Goal: Task Accomplishment & Management: Use online tool/utility

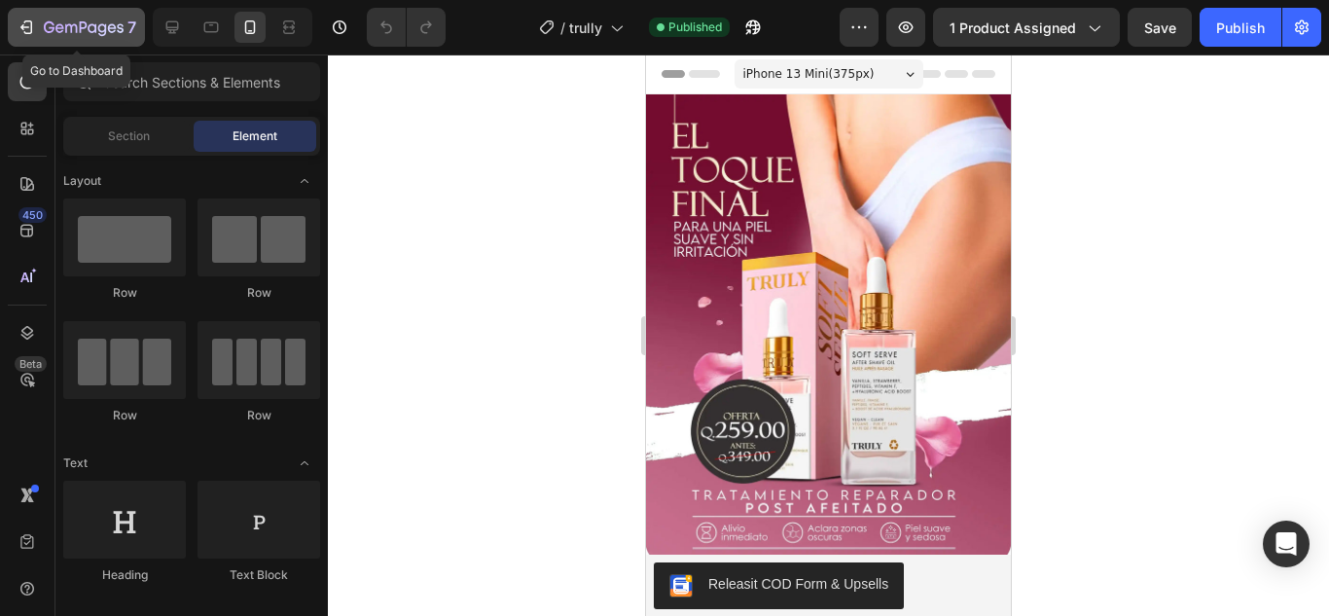
click at [74, 43] on button "7" at bounding box center [76, 27] width 137 height 39
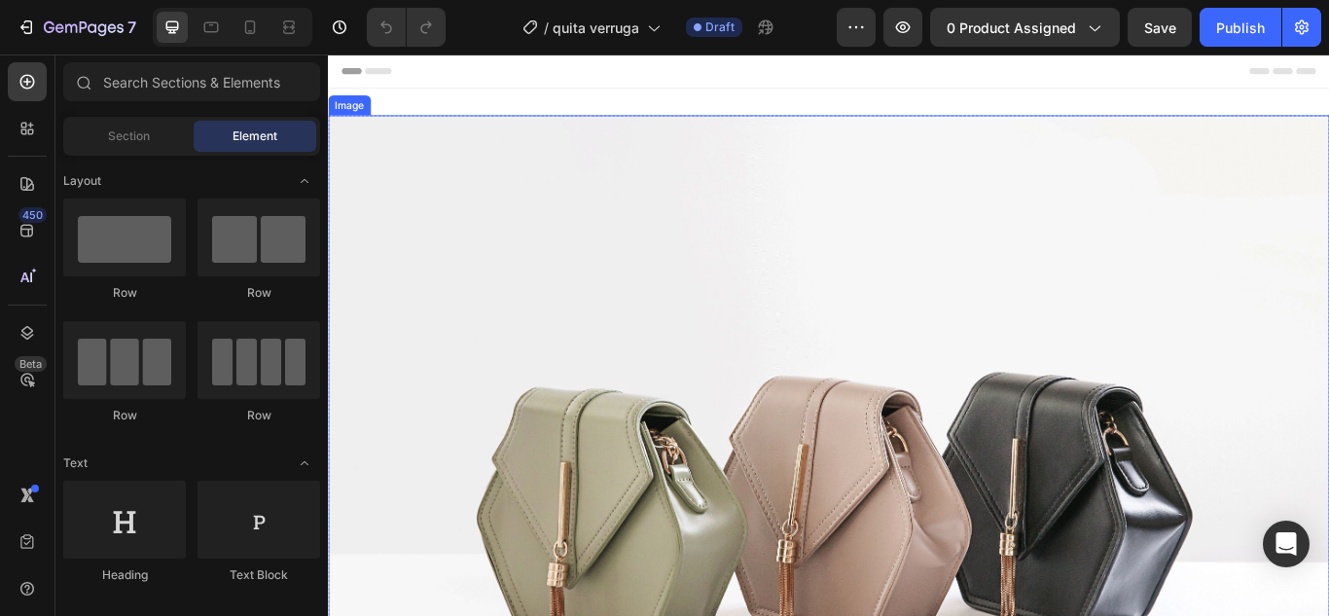
click at [904, 250] on img at bounding box center [911, 562] width 1167 height 875
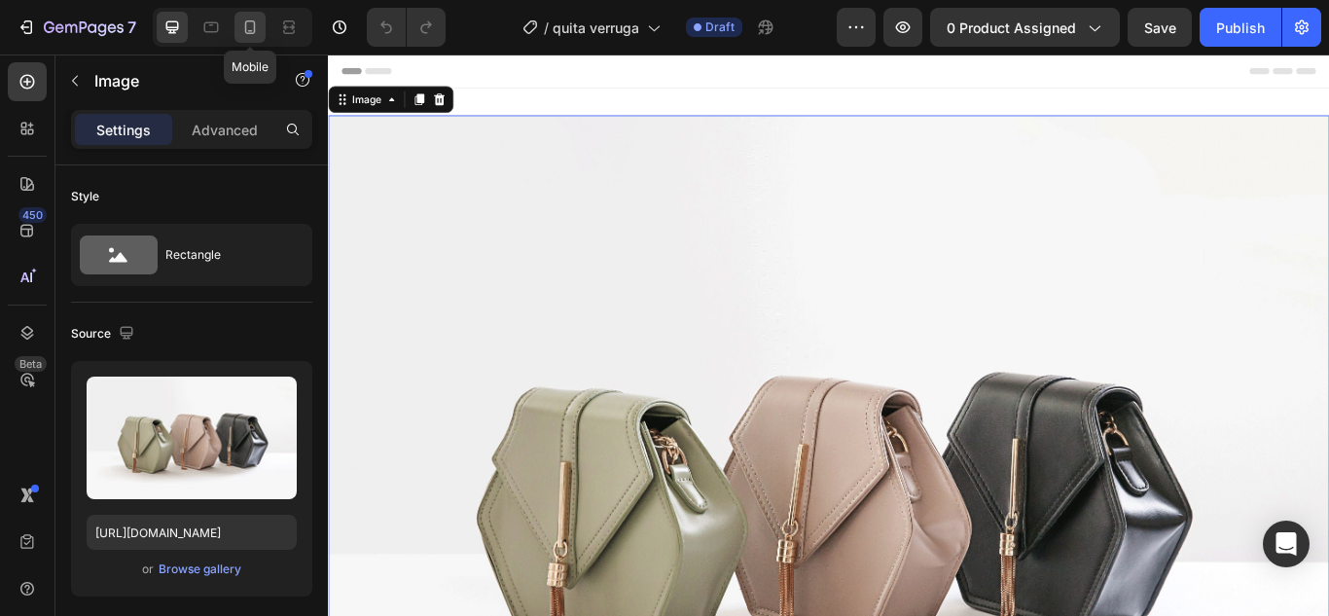
click at [265, 27] on div at bounding box center [249, 27] width 31 height 31
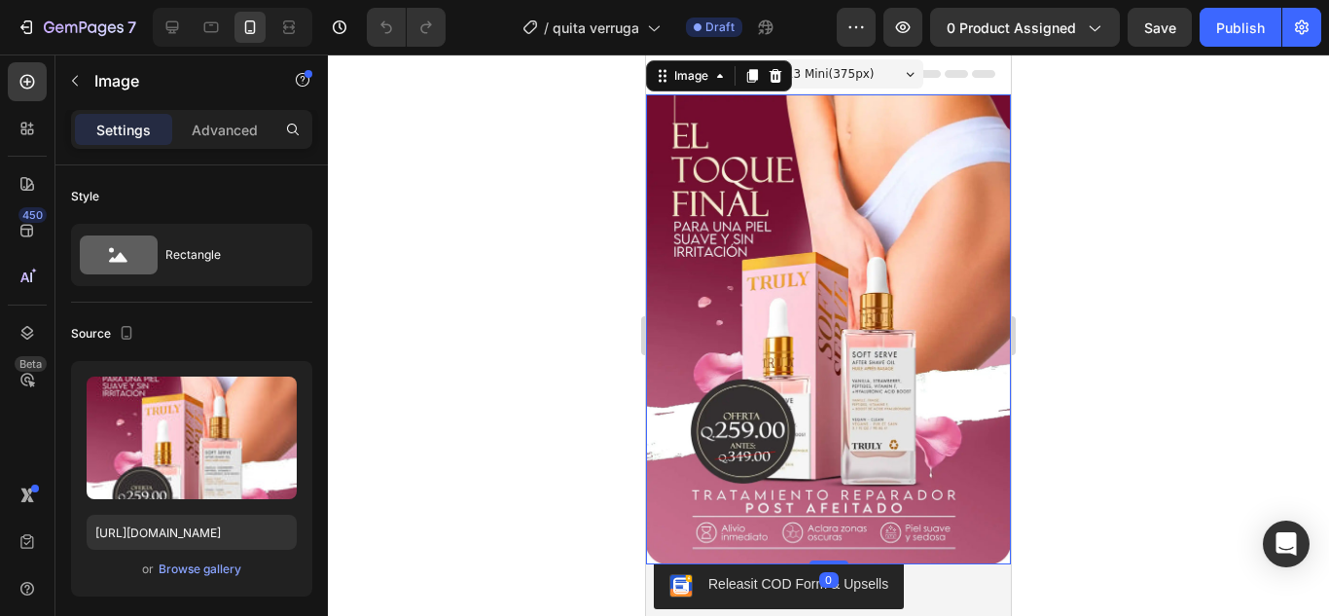
click at [788, 292] on img at bounding box center [828, 329] width 365 height 470
click at [819, 318] on img at bounding box center [828, 329] width 365 height 470
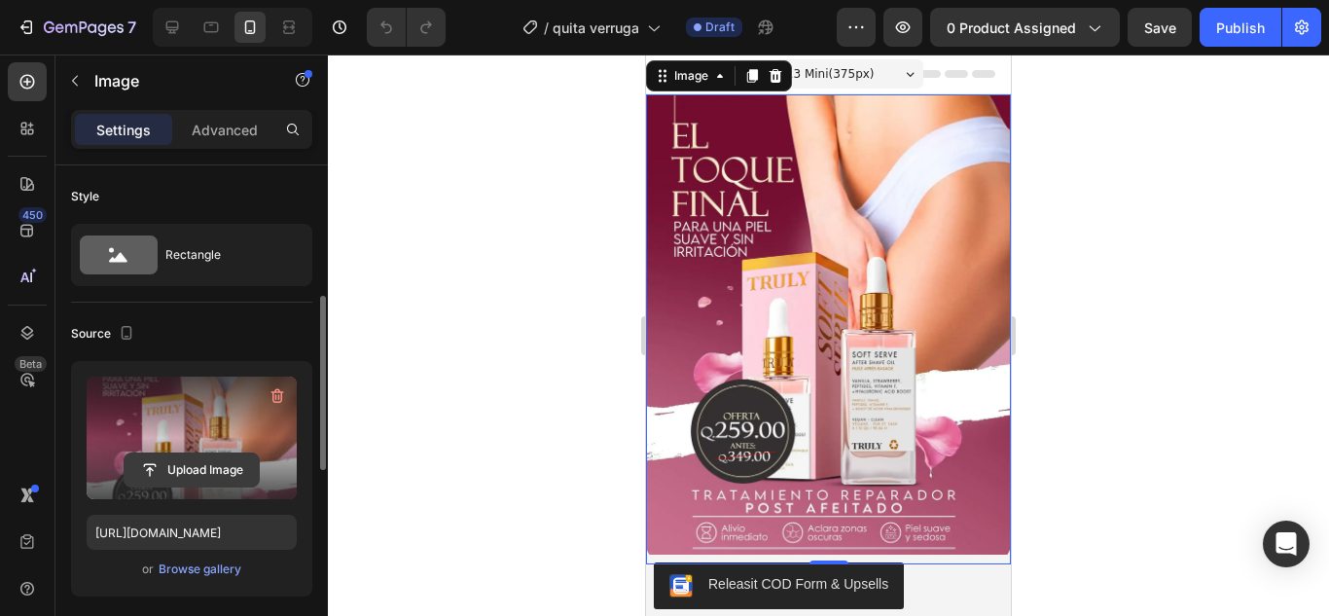
scroll to position [97, 0]
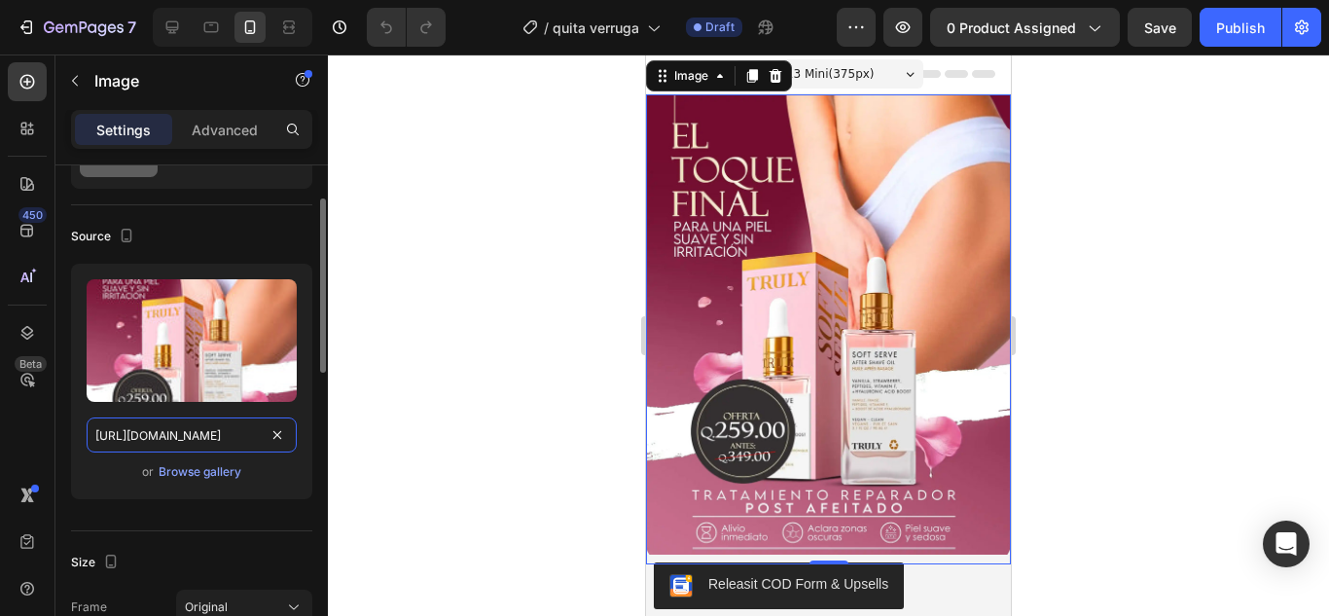
click at [211, 445] on input "[URL][DOMAIN_NAME]" at bounding box center [192, 434] width 210 height 35
paste input "NTI_WART_G_-_copia_4_11zon_2_11zon.webp?v=1758896231"
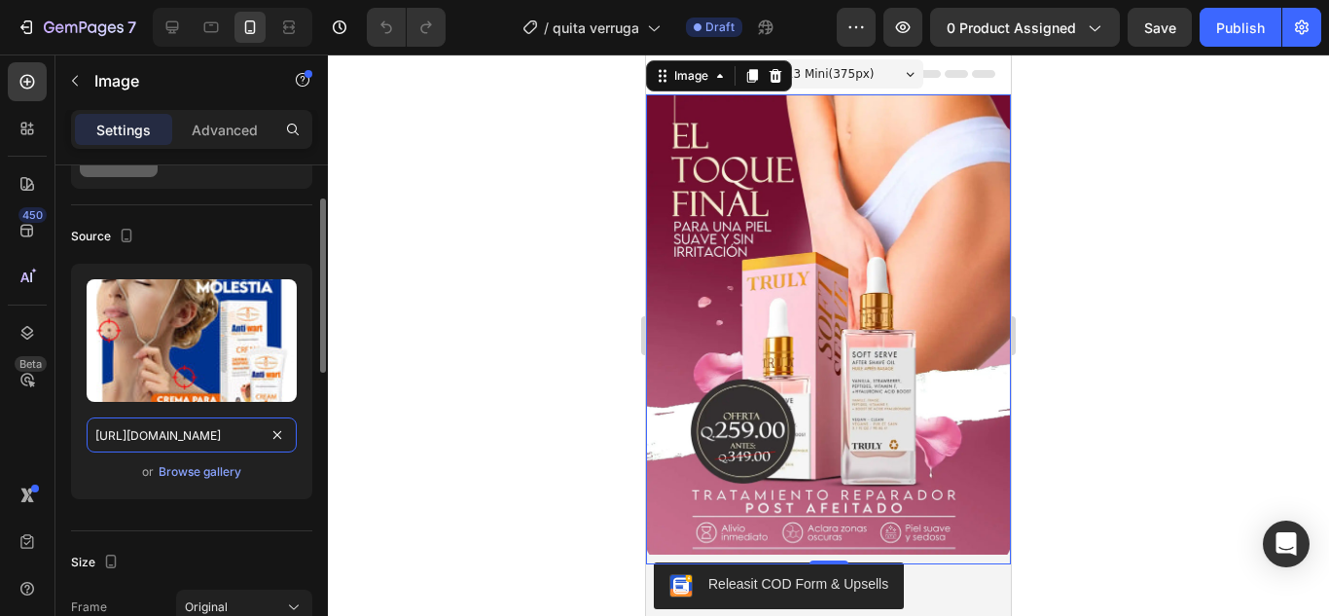
type input "[URL][DOMAIN_NAME]"
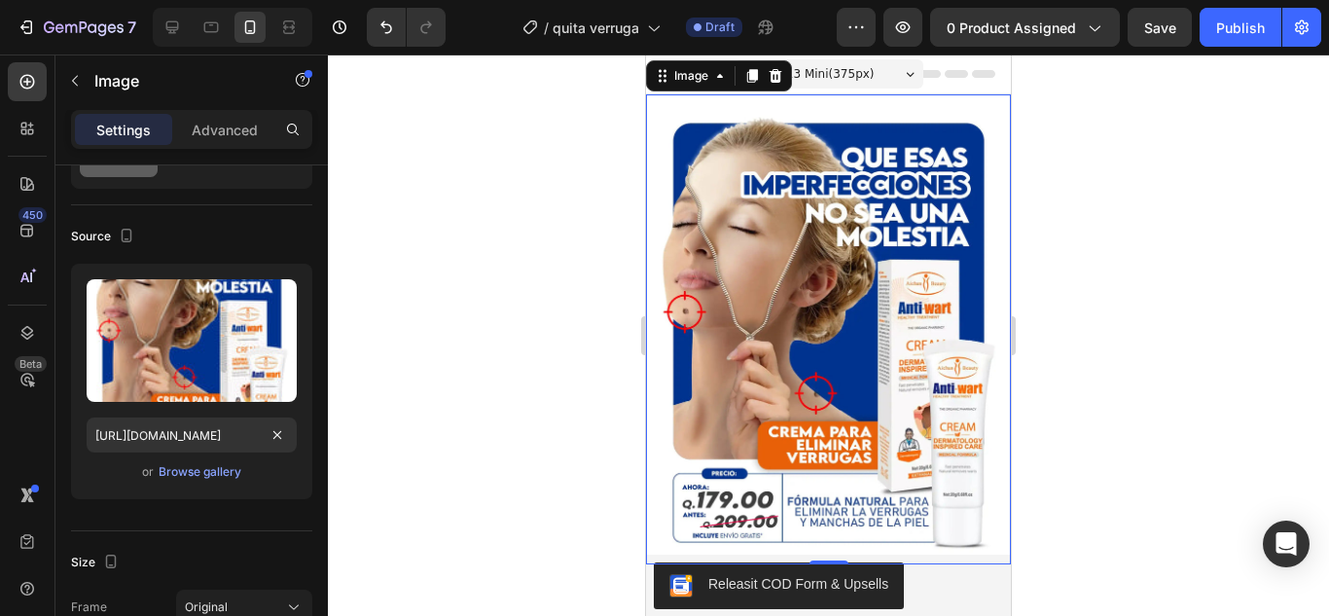
click at [1125, 283] on div at bounding box center [828, 334] width 1001 height 561
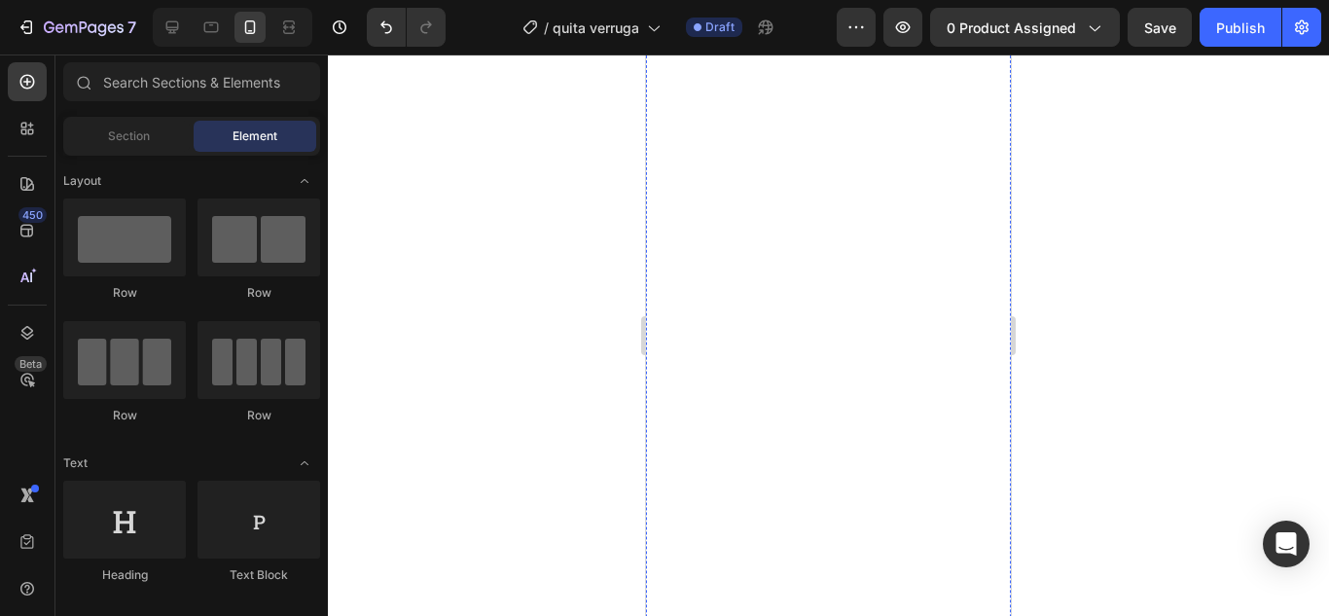
scroll to position [681, 0]
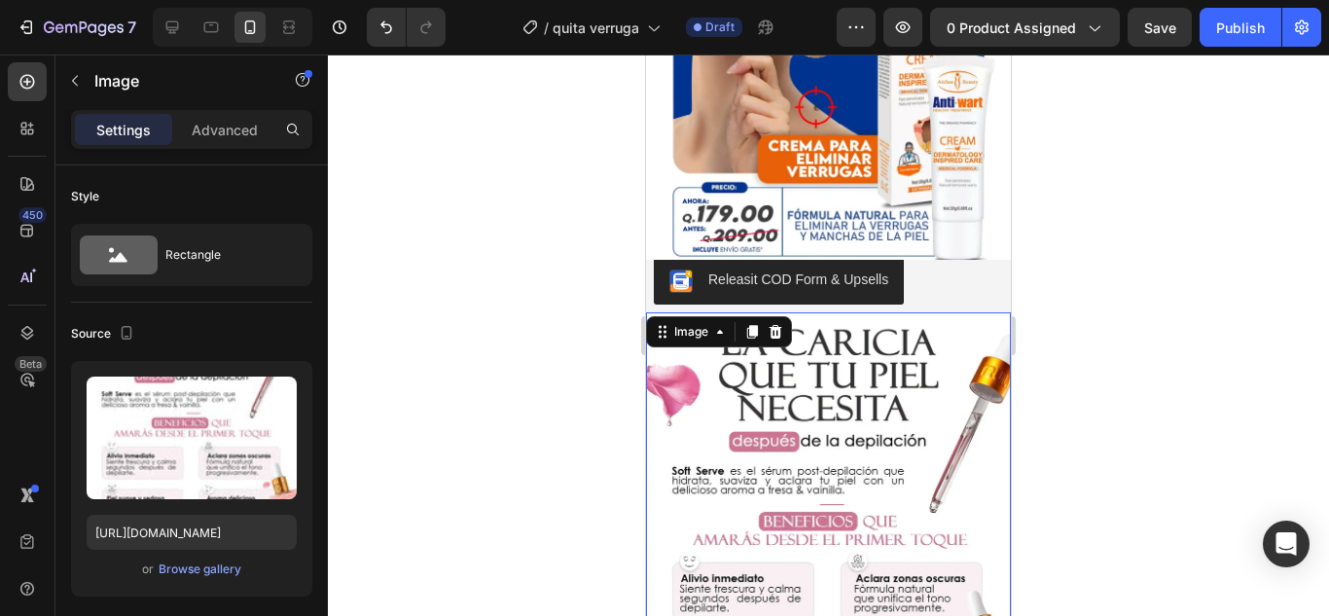
scroll to position [195, 0]
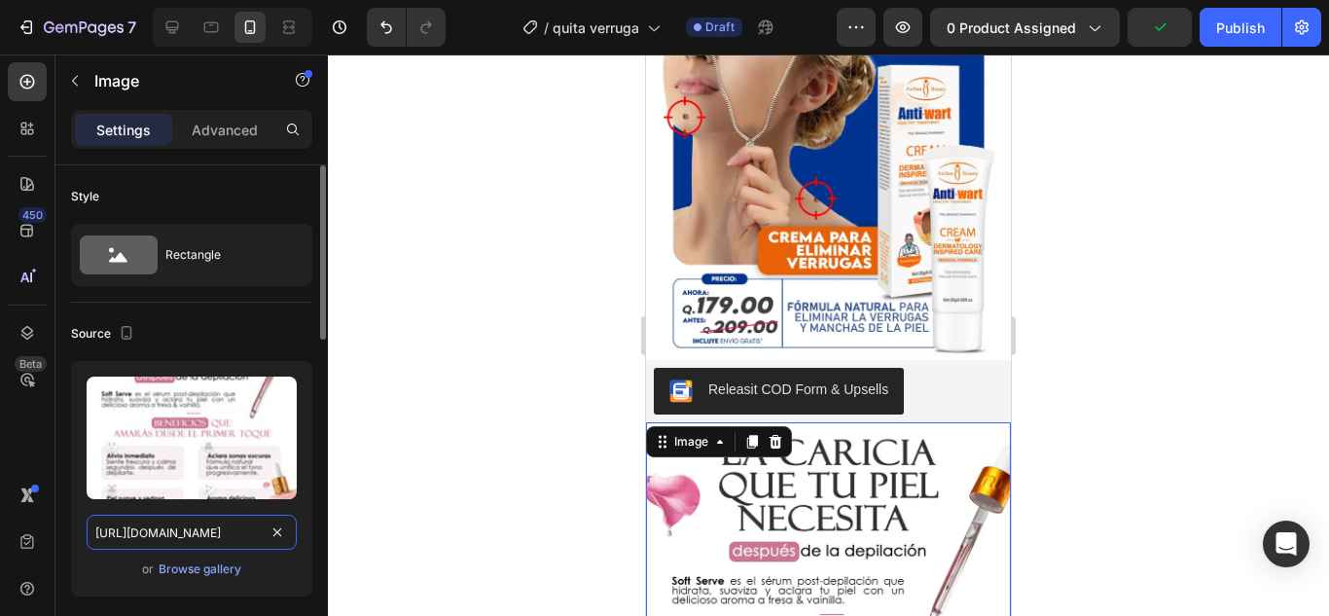
click at [200, 521] on input "[URL][DOMAIN_NAME]" at bounding box center [192, 532] width 210 height 35
paste input "NTI_WART_2.gif?v=1758896231"
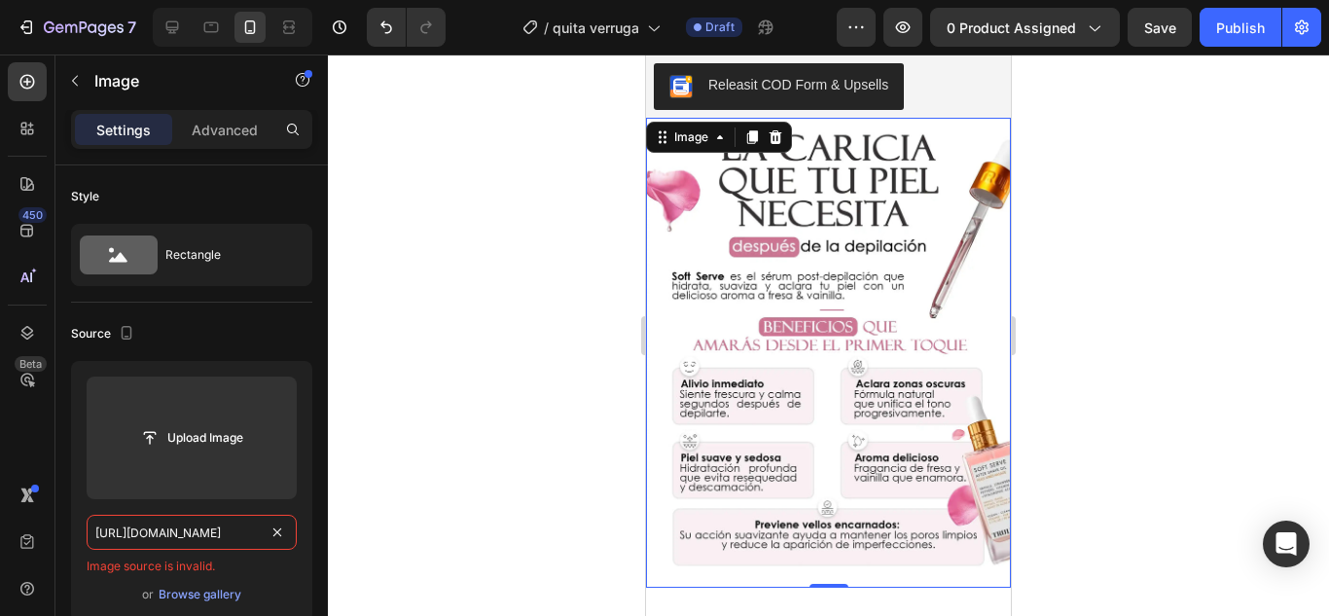
scroll to position [584, 0]
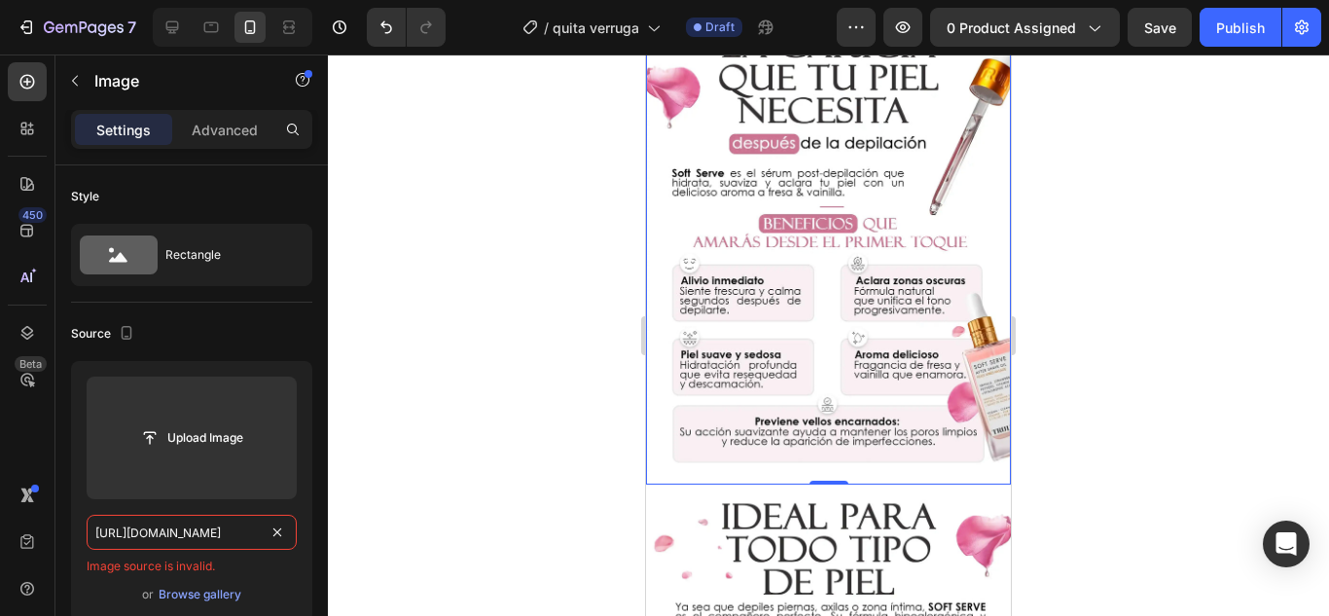
type input "[URL][DOMAIN_NAME]"
click at [169, 518] on input "[URL][DOMAIN_NAME]" at bounding box center [192, 532] width 210 height 35
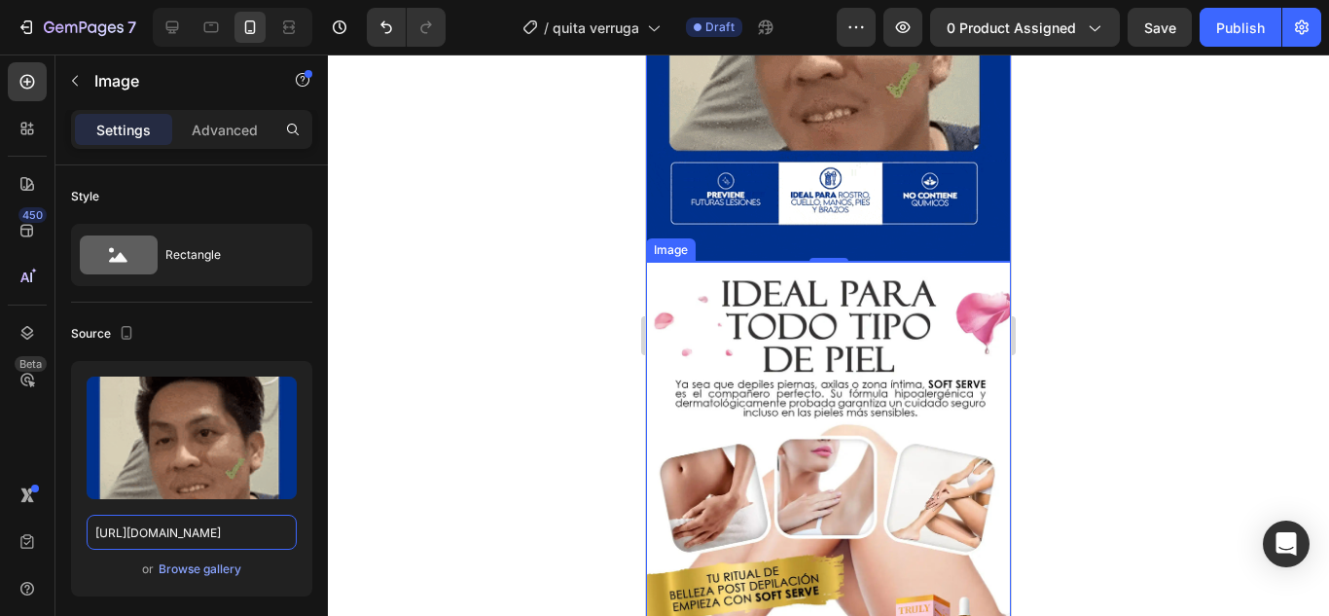
scroll to position [875, 0]
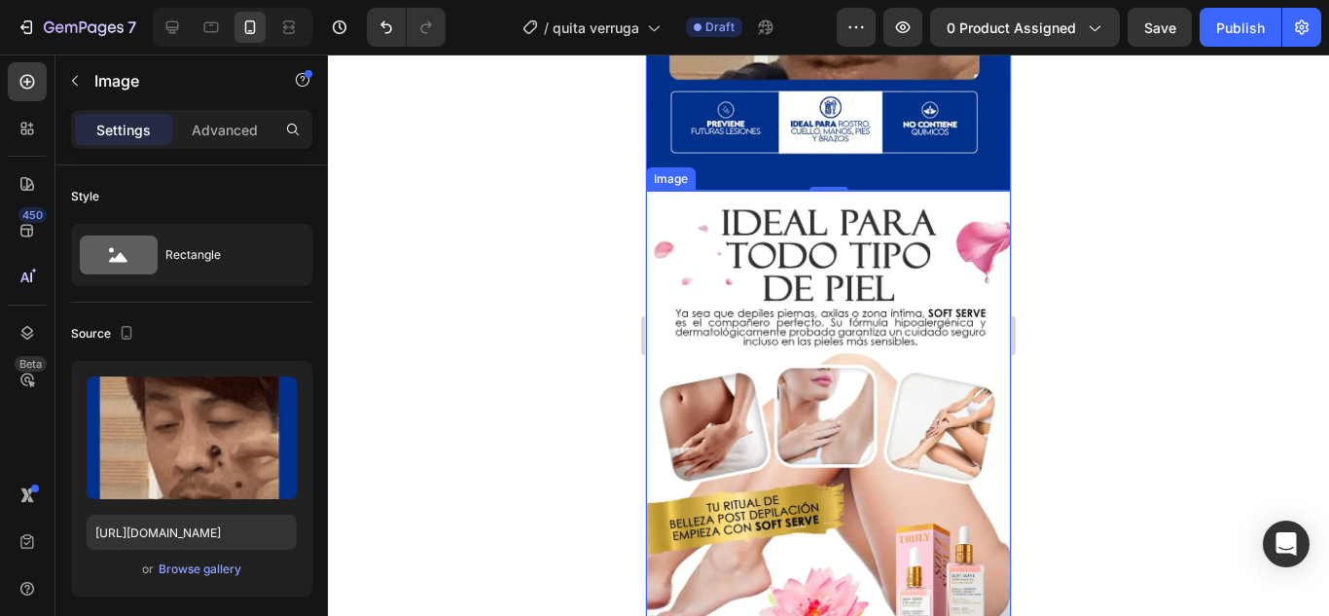
click at [794, 328] on img at bounding box center [828, 426] width 365 height 470
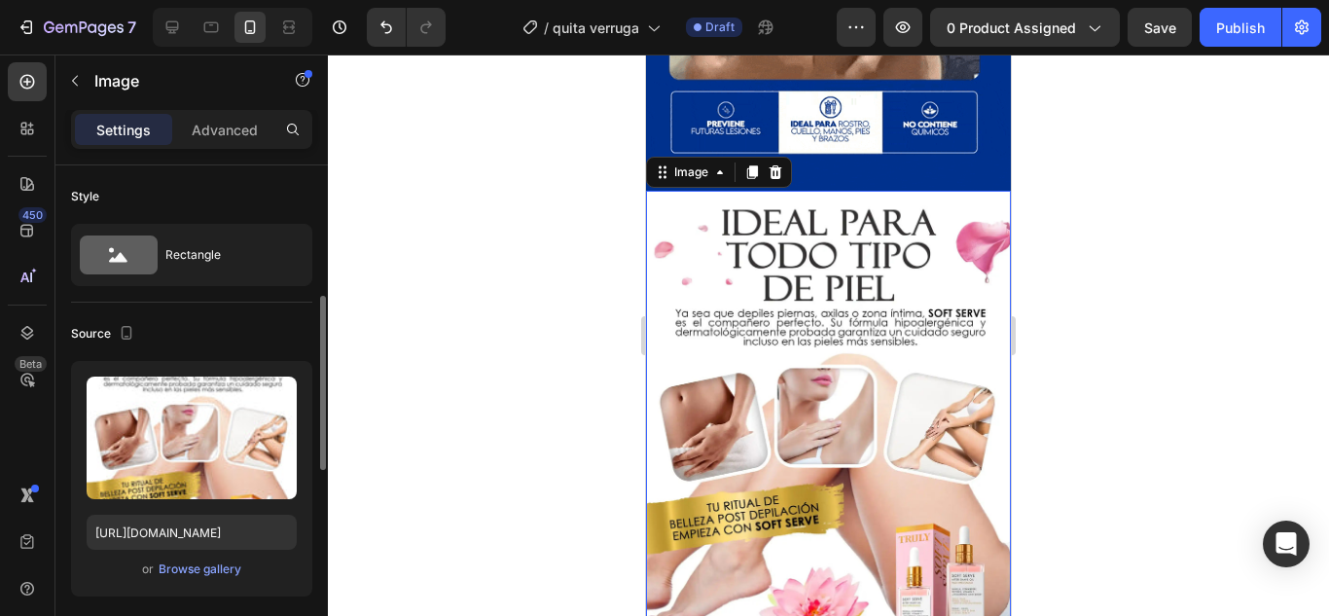
scroll to position [97, 0]
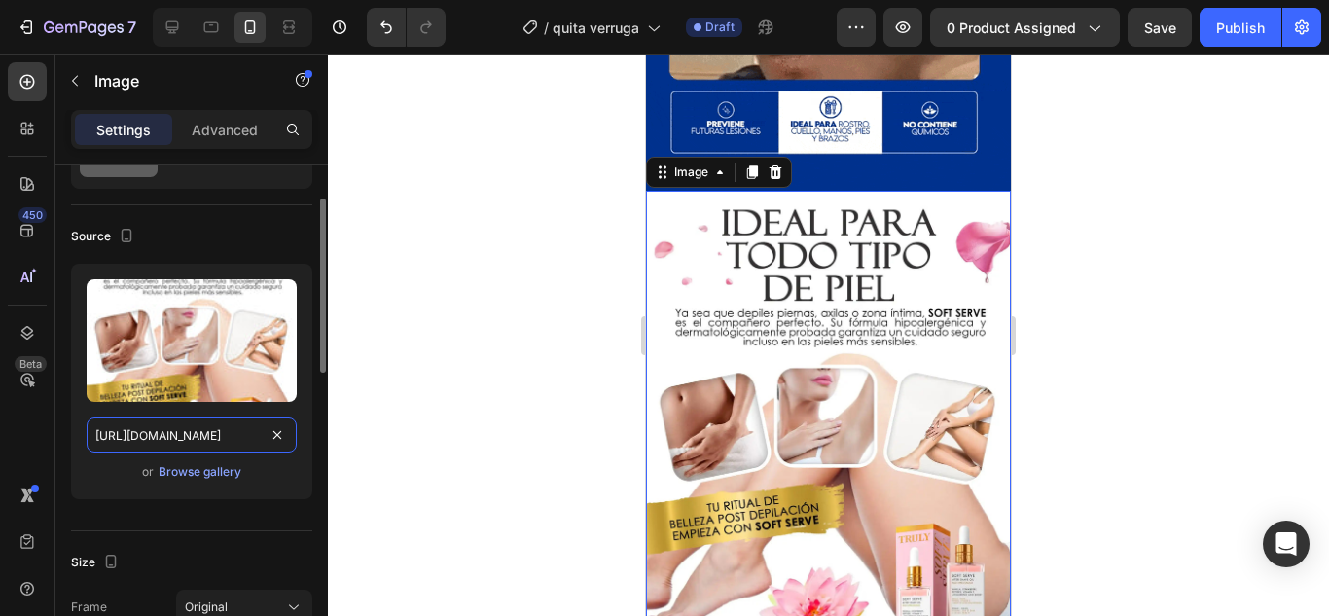
click at [145, 442] on input "[URL][DOMAIN_NAME]" at bounding box center [192, 434] width 210 height 35
paste input "NTI_WART_5_-_copia_11zon_3_11zon.webp?v=1758896231"
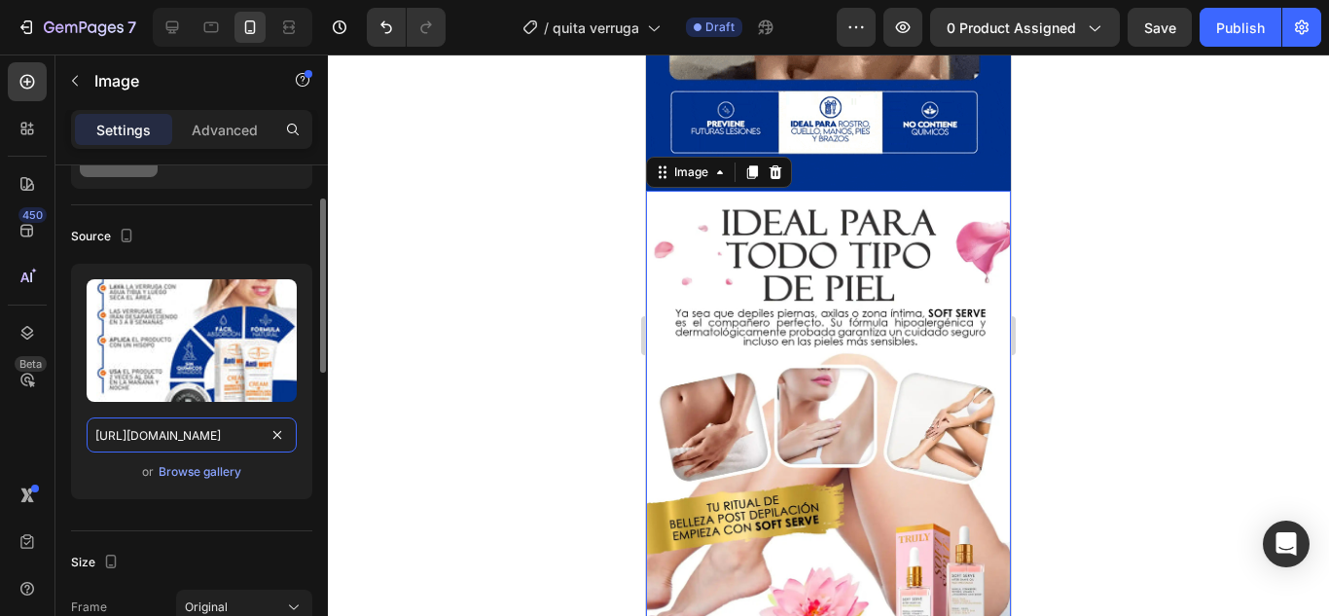
scroll to position [0, 463]
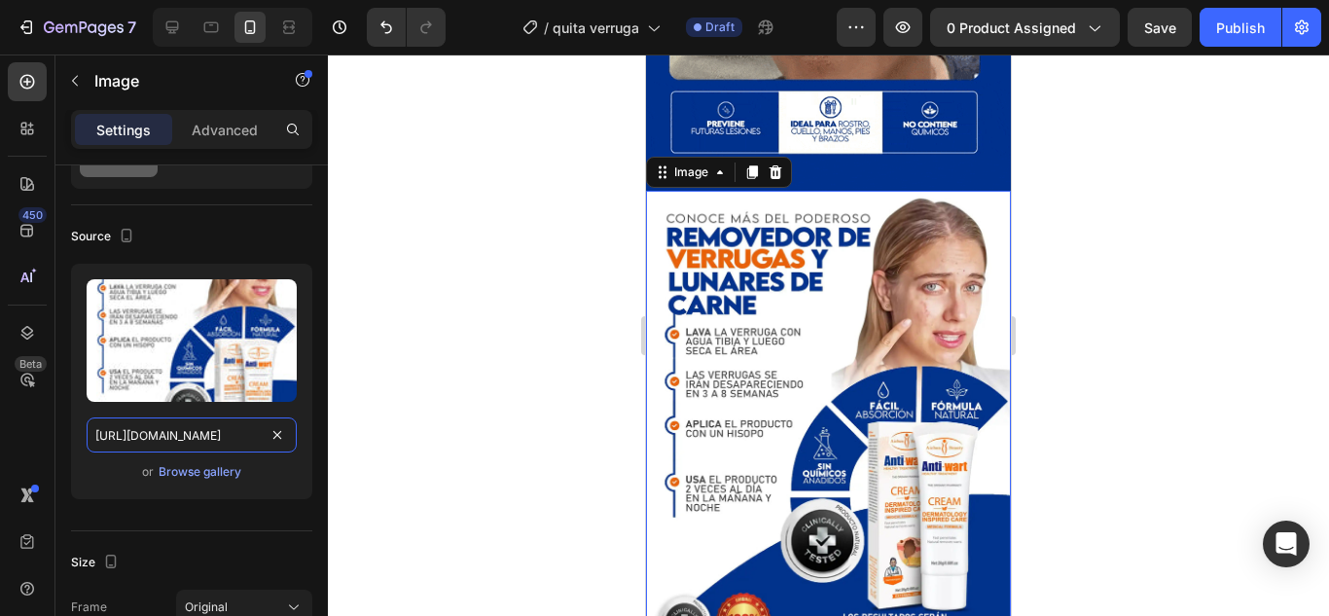
type input "[URL][DOMAIN_NAME]"
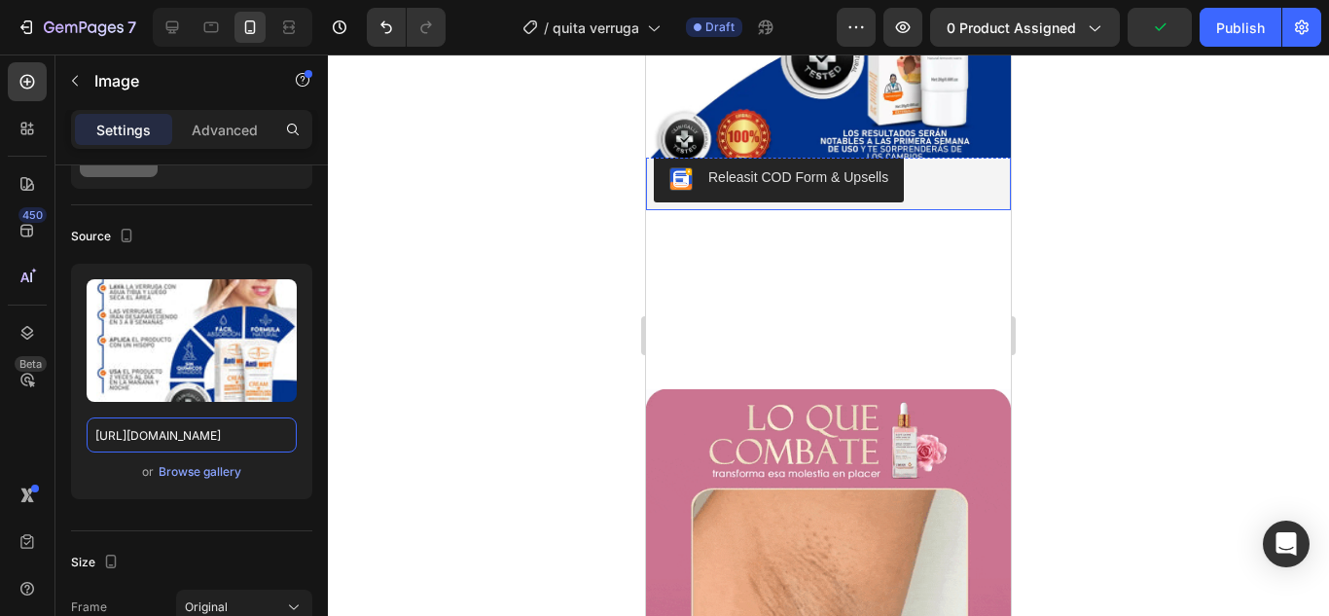
scroll to position [1265, 0]
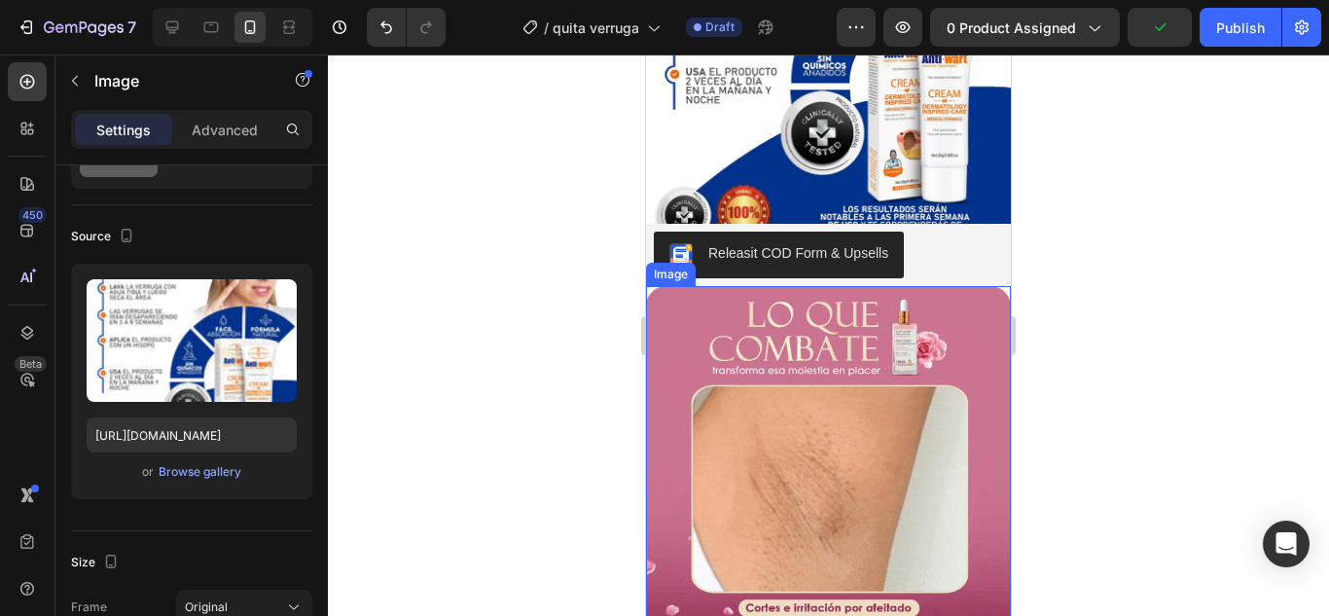
click at [815, 410] on img at bounding box center [828, 520] width 365 height 468
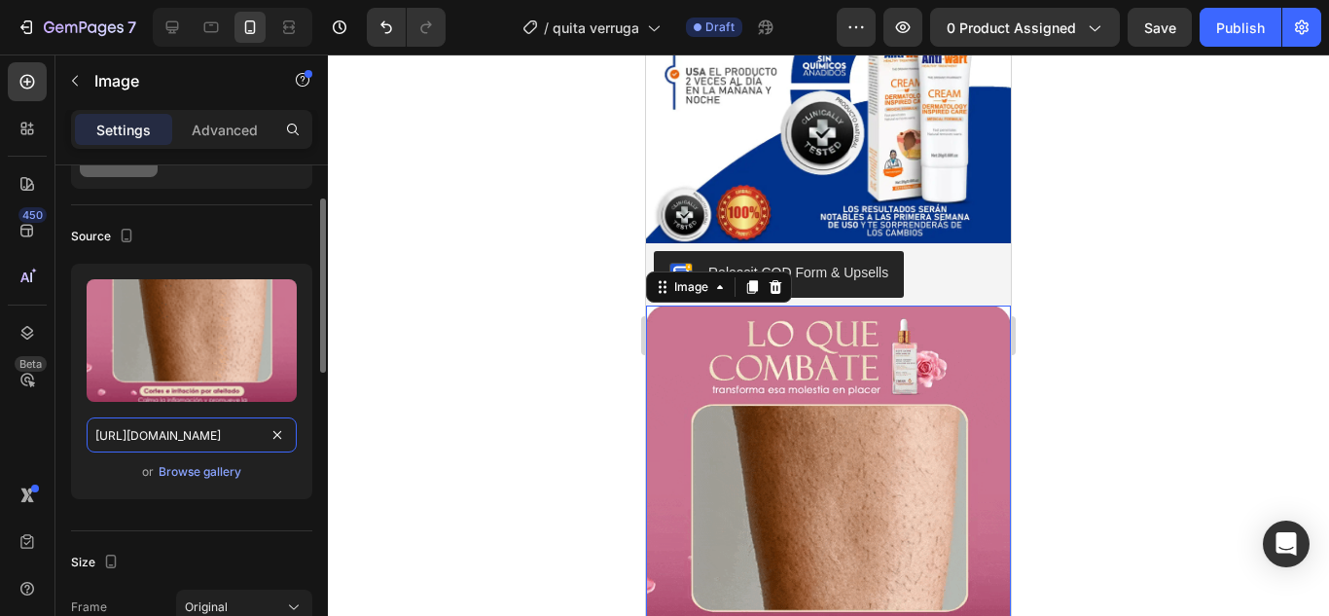
click at [209, 432] on input "[URL][DOMAIN_NAME]" at bounding box center [192, 434] width 210 height 35
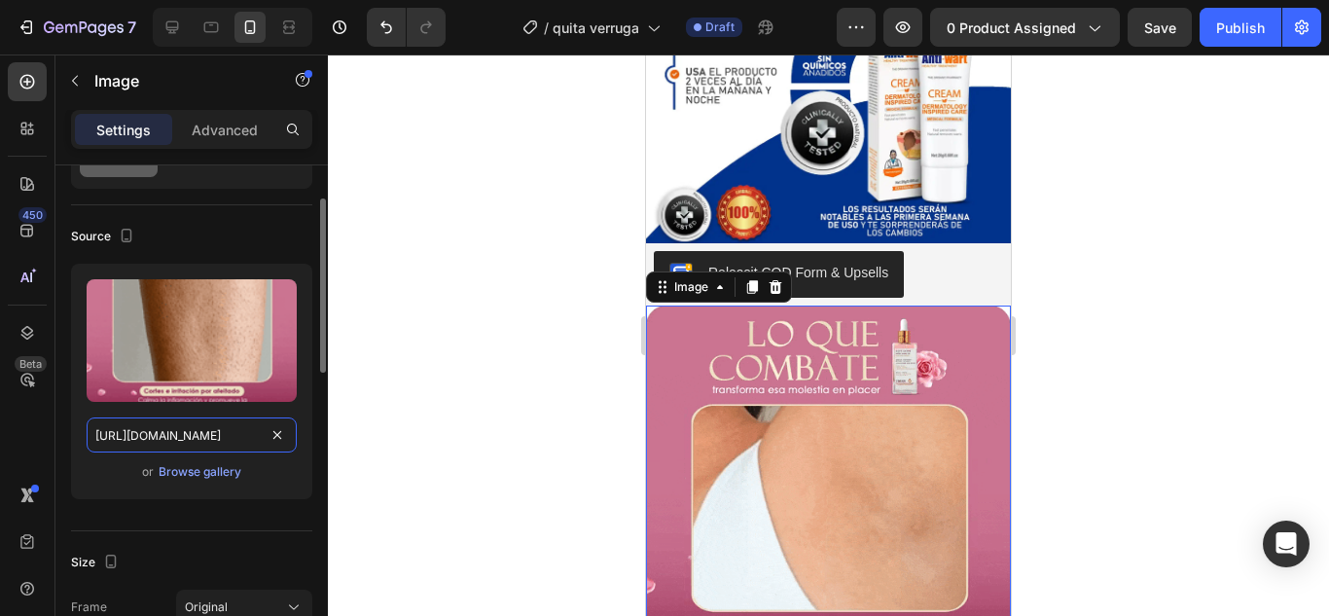
paste input "NTI_WART_5_-_copia_11zon_3_11zon.webp?v=1758896231"
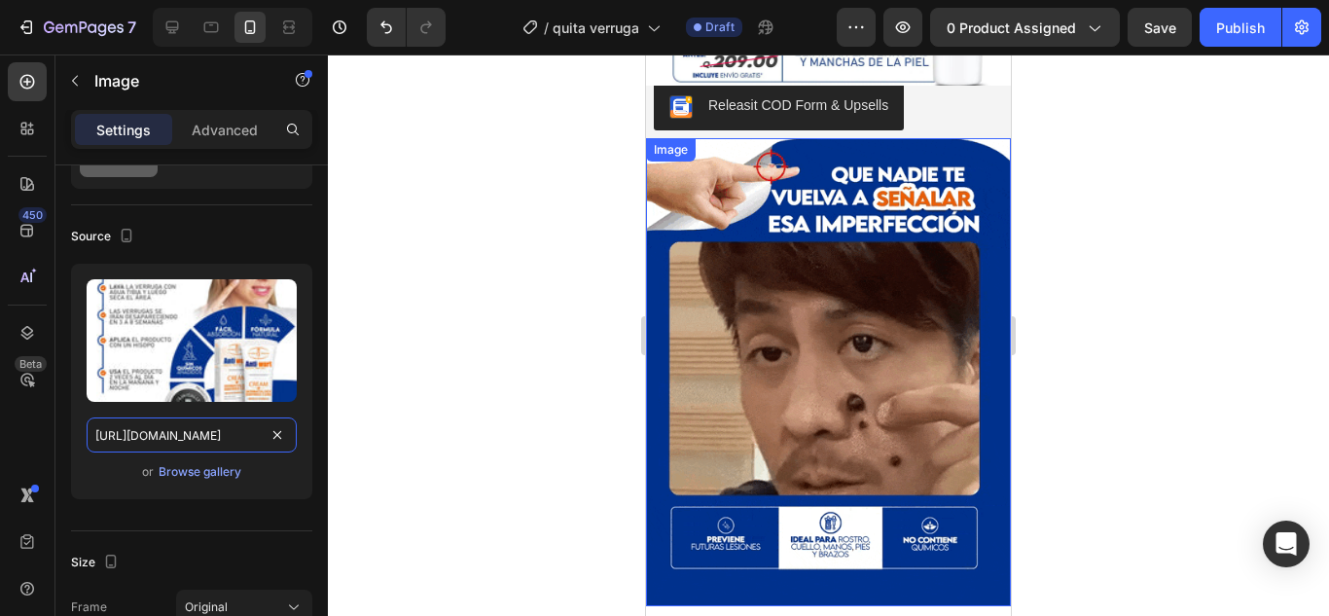
scroll to position [486, 0]
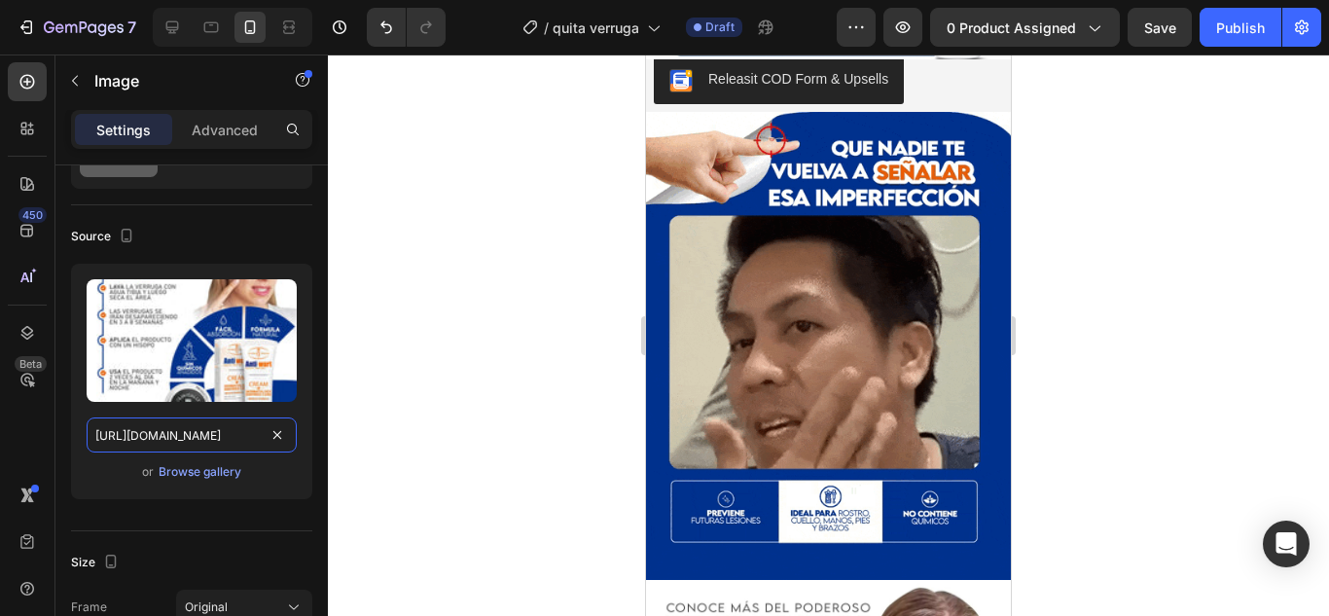
type input "[URL][DOMAIN_NAME]"
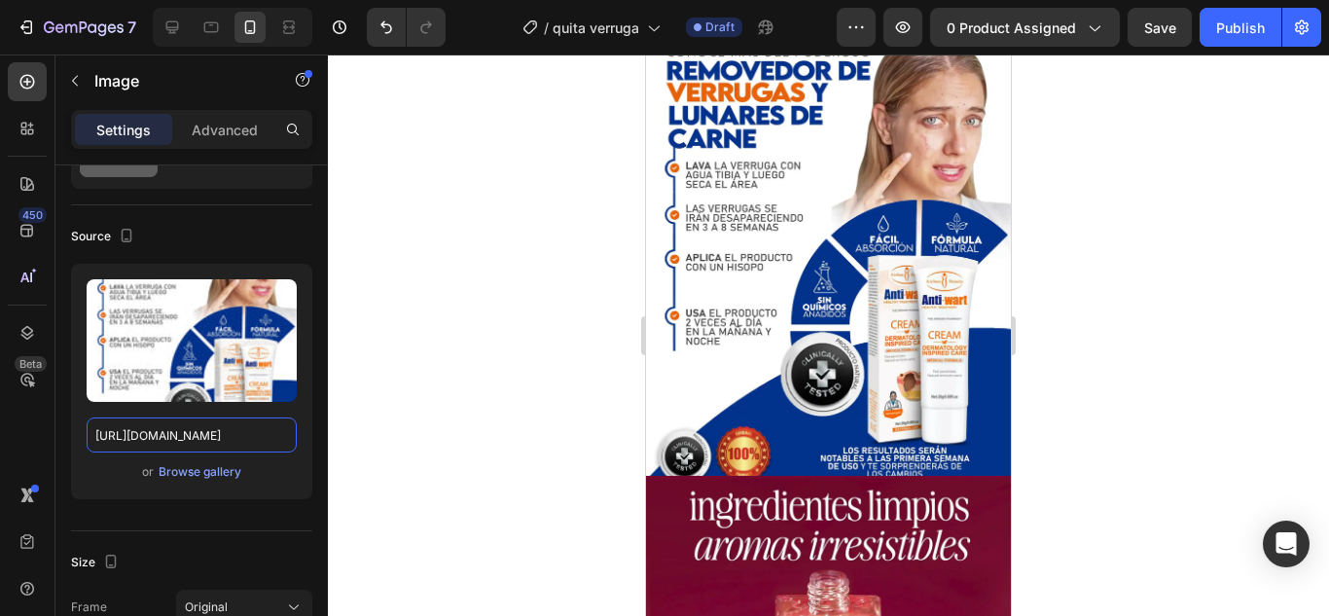
scroll to position [1751, 0]
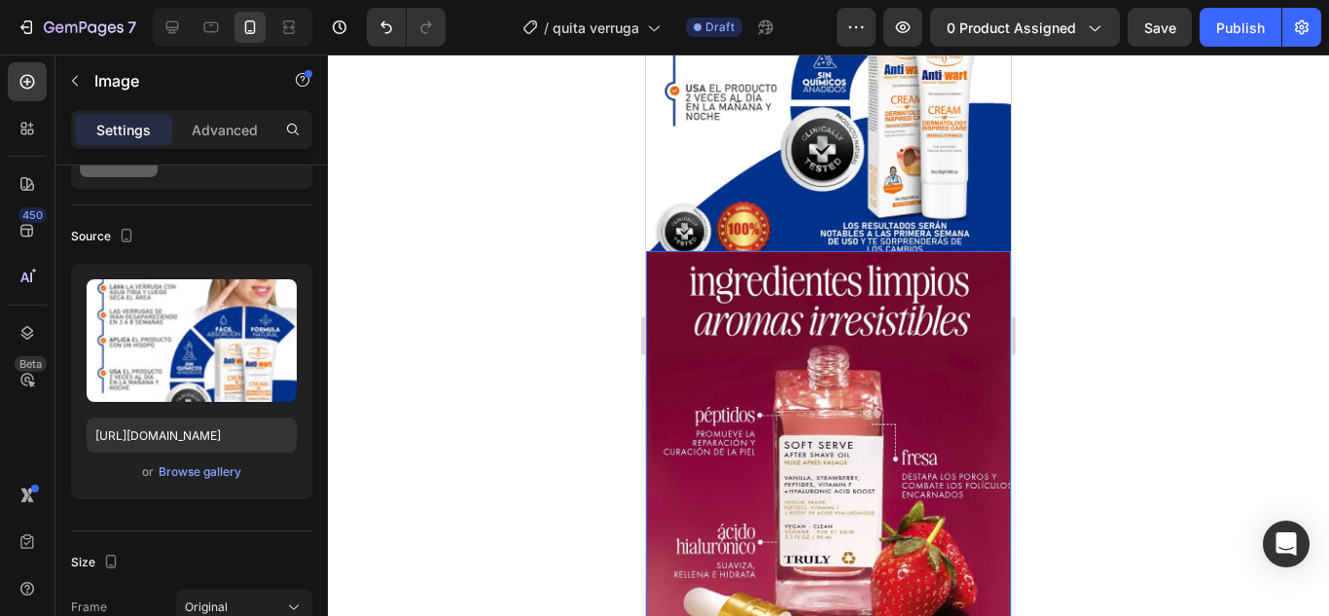
click at [826, 390] on img at bounding box center [828, 486] width 365 height 470
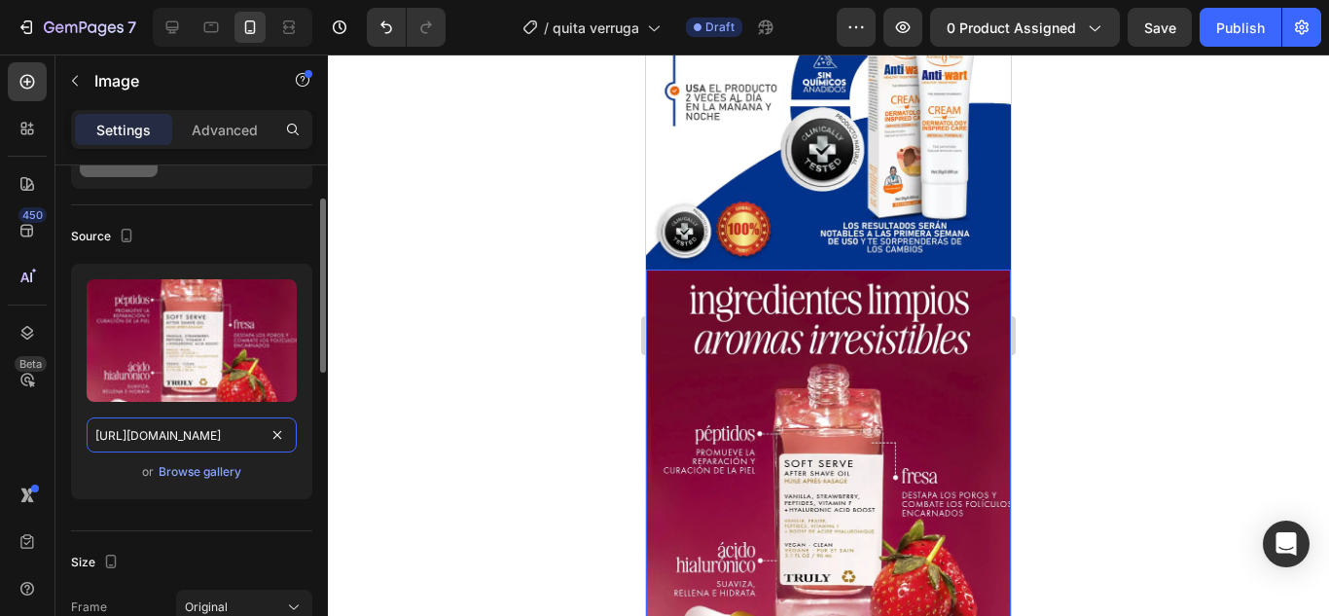
click at [229, 423] on input "[URL][DOMAIN_NAME]" at bounding box center [192, 434] width 210 height 35
paste input "NTI_WART_6_3_11zon_1_11zon.webp?v=1758896231"
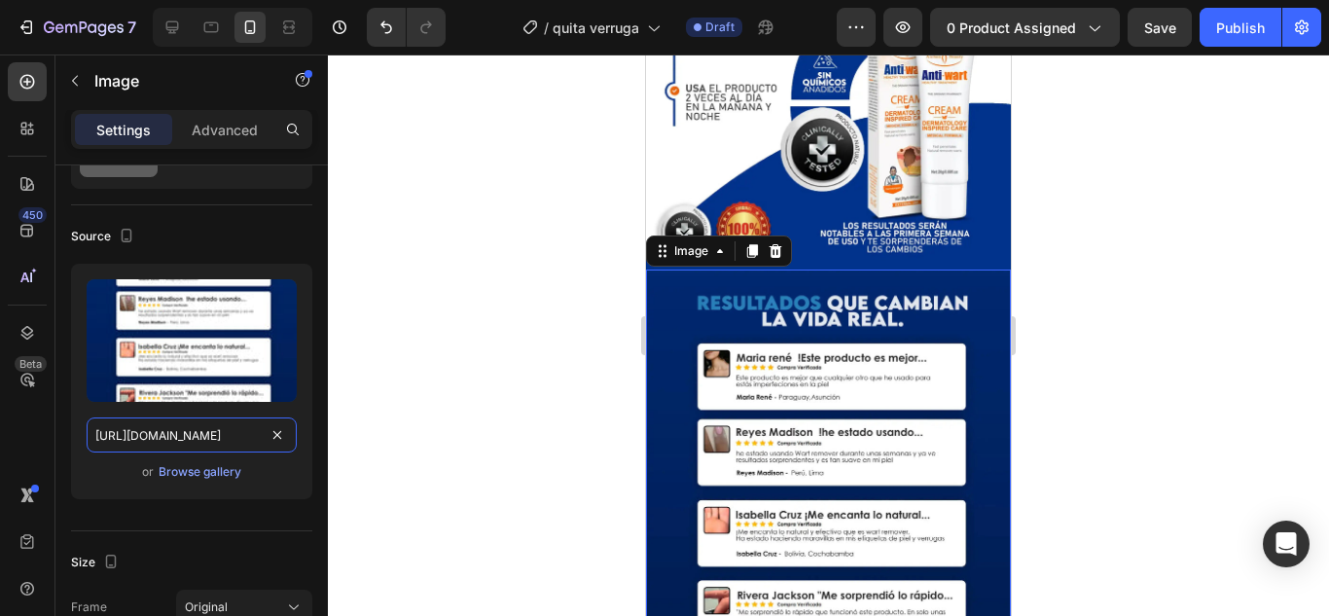
type input "[URL][DOMAIN_NAME]"
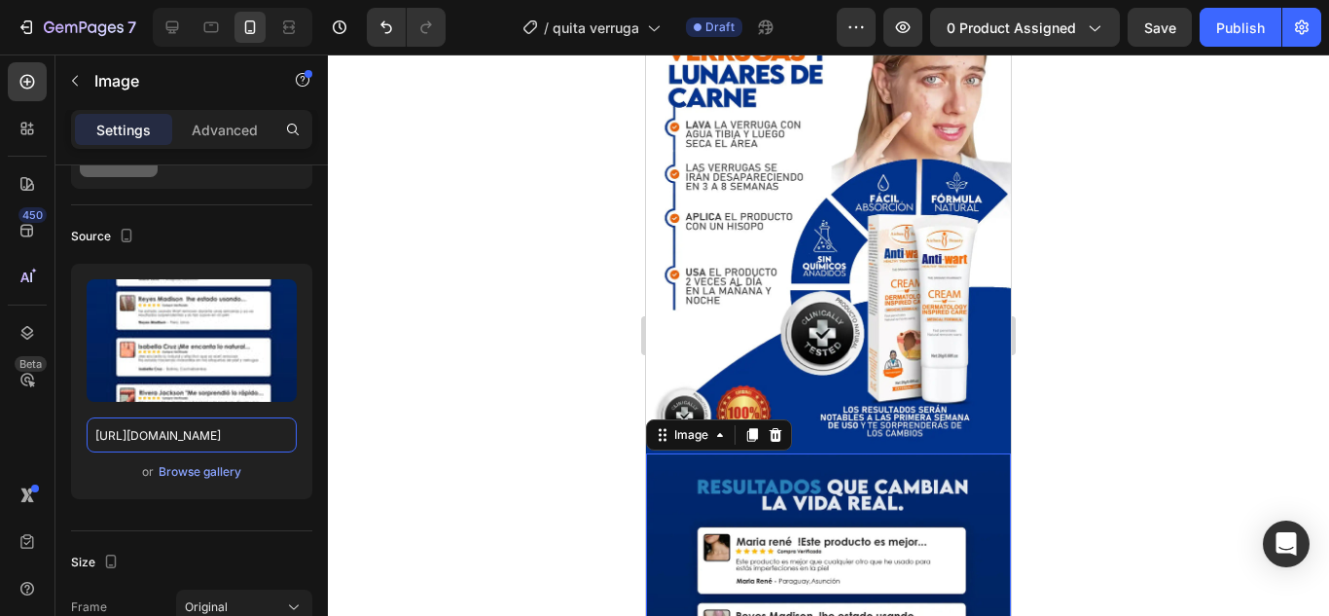
scroll to position [1459, 0]
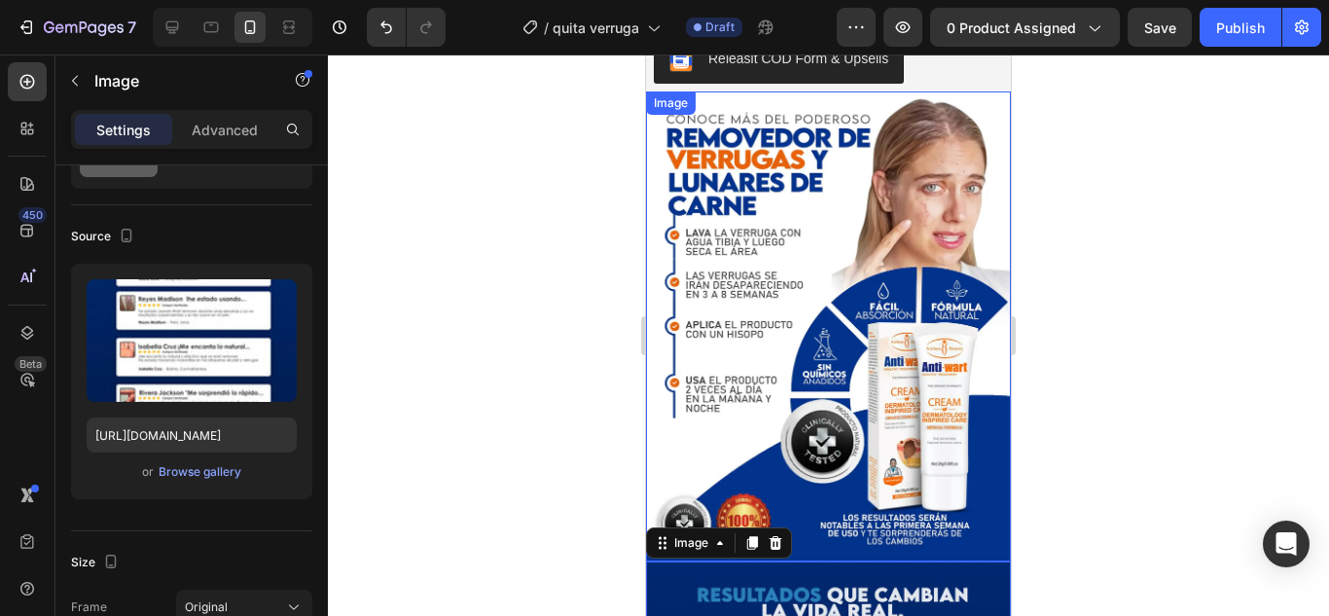
click at [841, 235] on img at bounding box center [828, 326] width 365 height 470
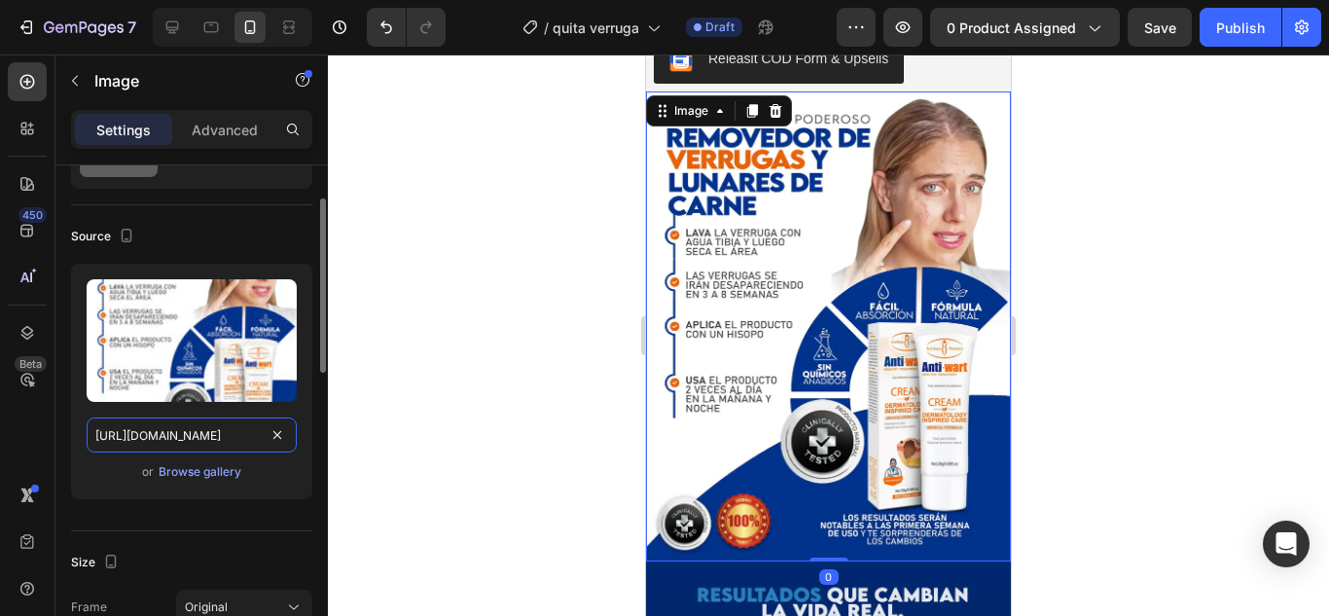
click at [180, 434] on input "[URL][DOMAIN_NAME]" at bounding box center [192, 434] width 210 height 35
paste input "4.gif"
type input "[URL][DOMAIN_NAME]"
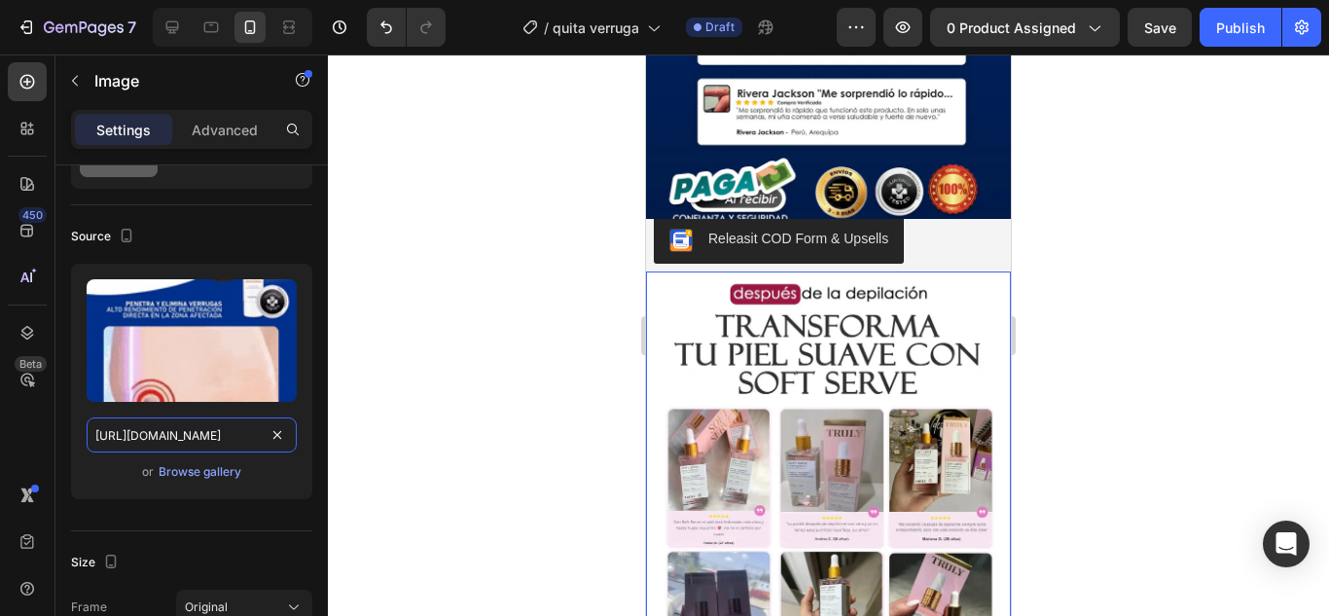
scroll to position [2237, 0]
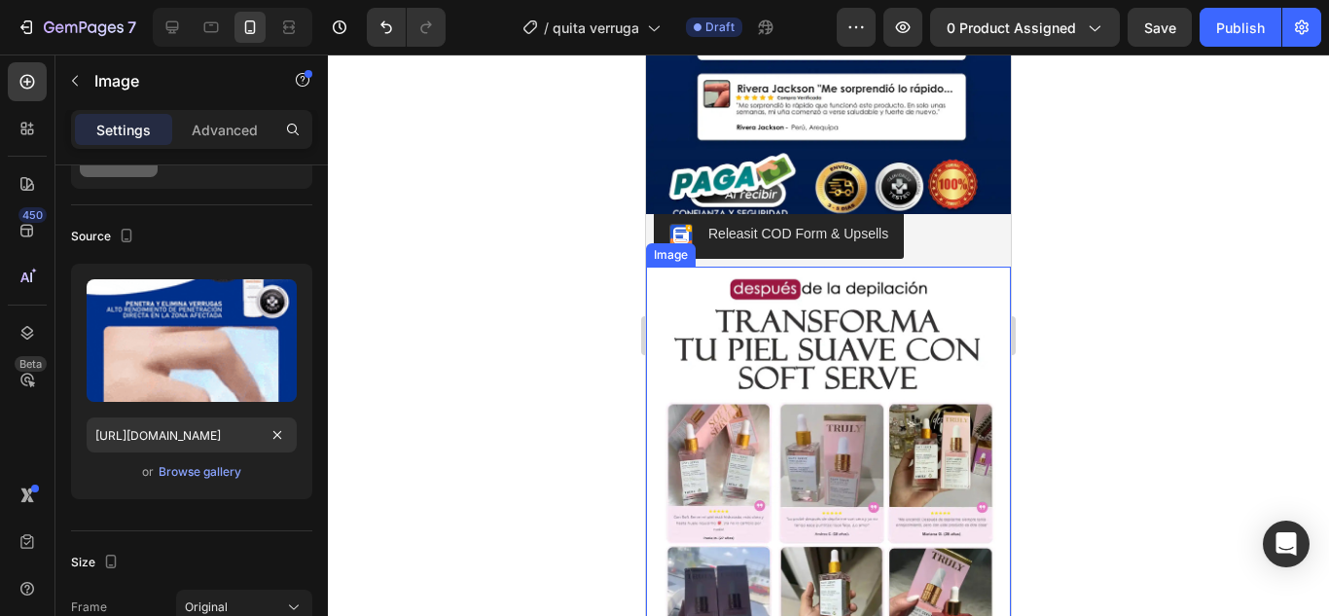
click at [921, 338] on img at bounding box center [828, 502] width 365 height 470
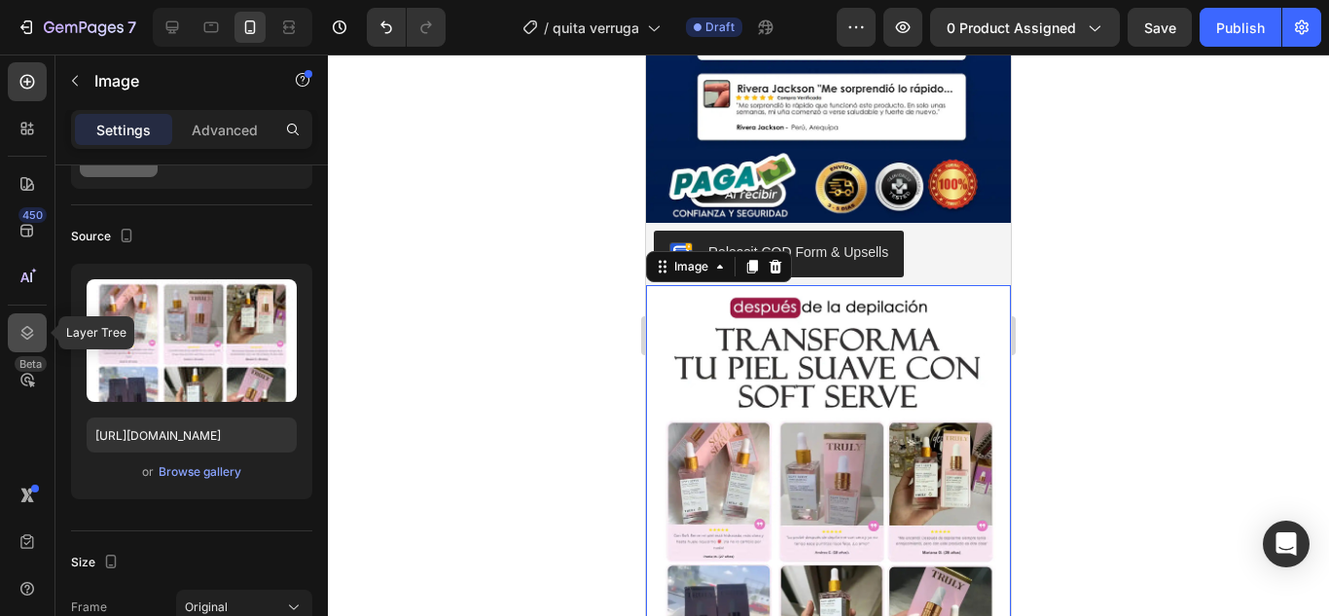
click at [26, 341] on icon at bounding box center [27, 332] width 19 height 19
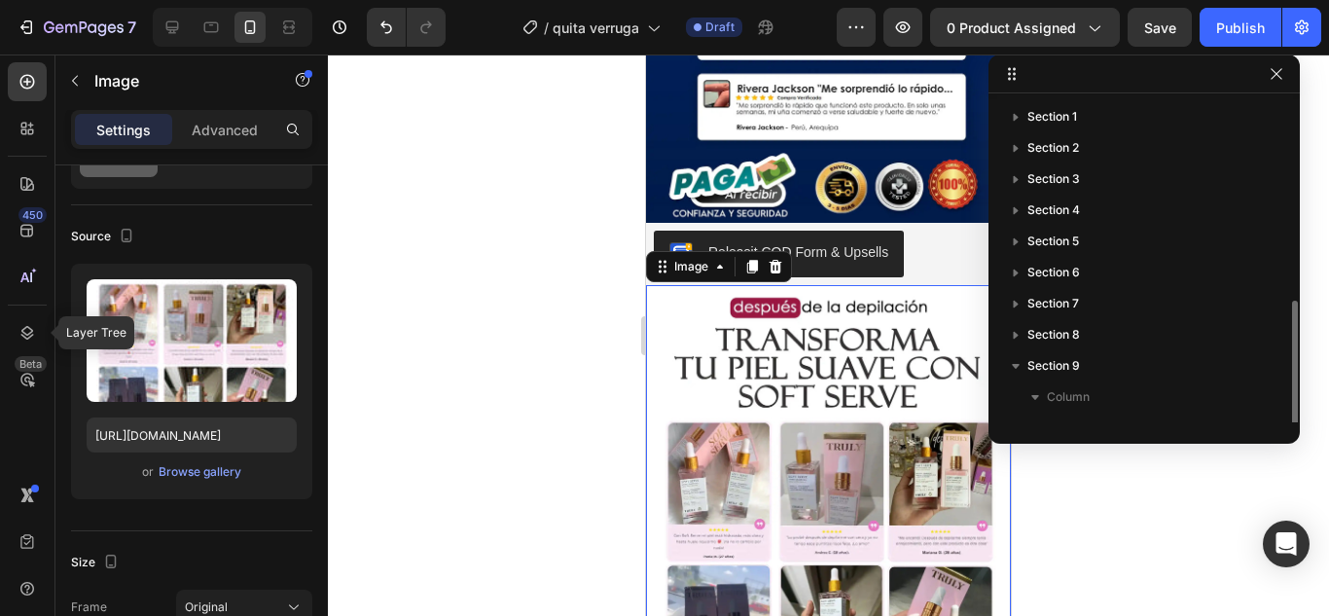
scroll to position [115, 0]
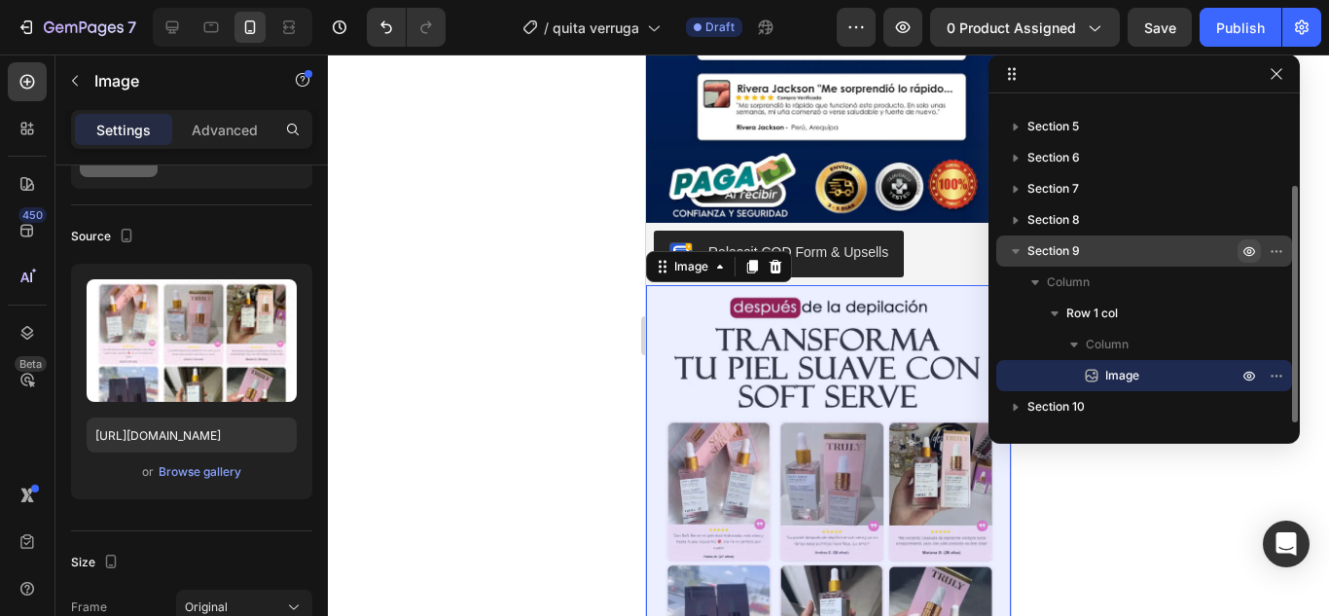
click at [1254, 250] on icon "button" at bounding box center [1249, 252] width 12 height 10
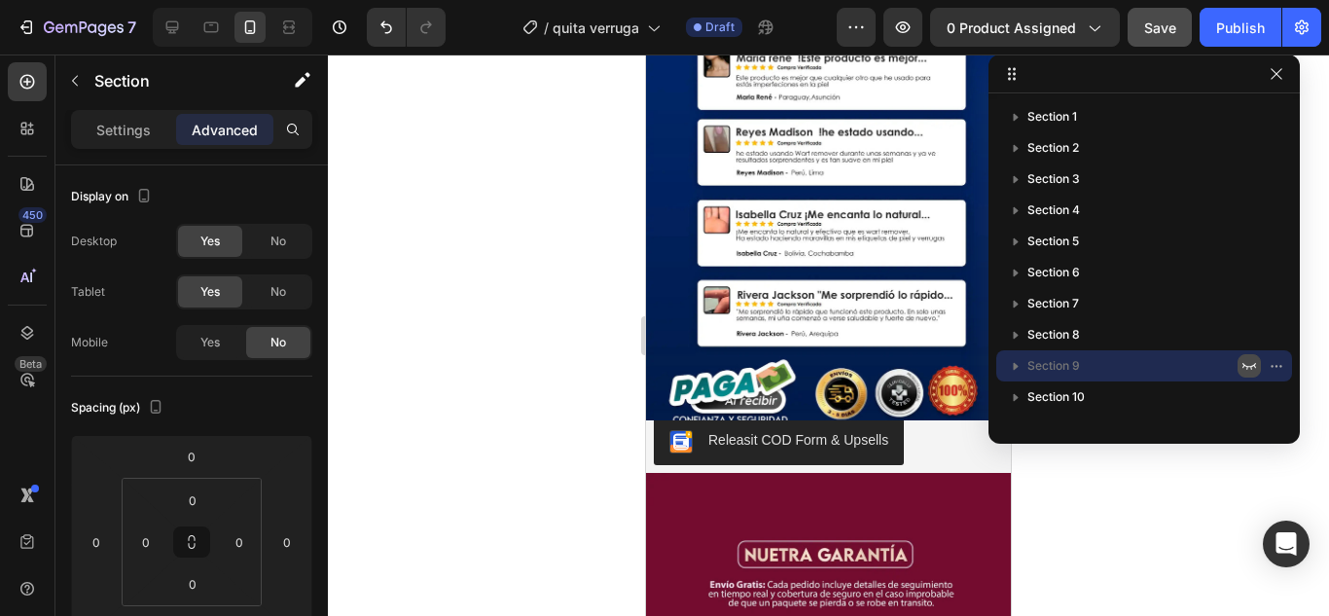
scroll to position [1974, 0]
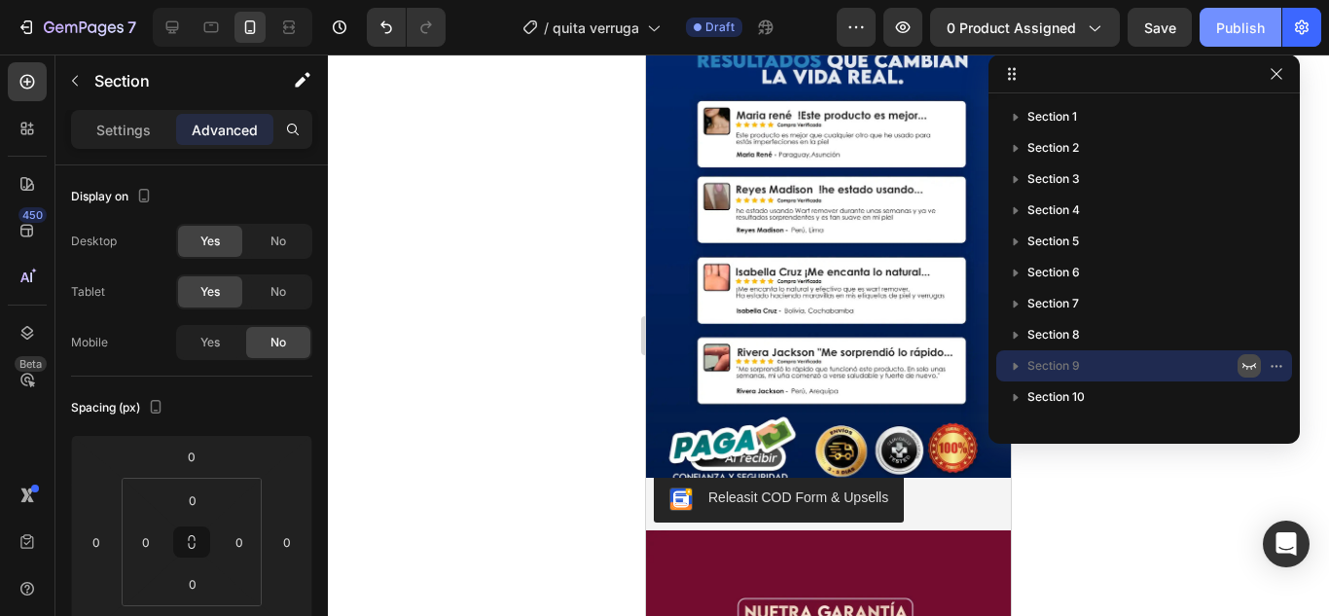
click at [1239, 33] on div "Publish" at bounding box center [1240, 28] width 49 height 20
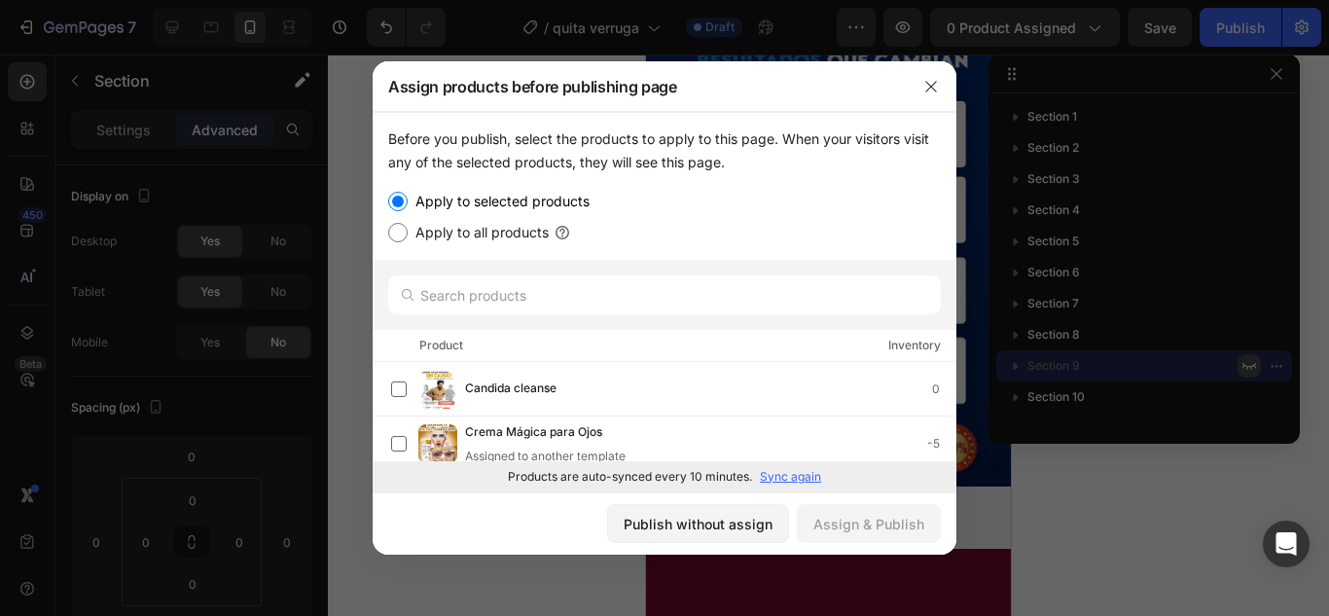
scroll to position [195, 0]
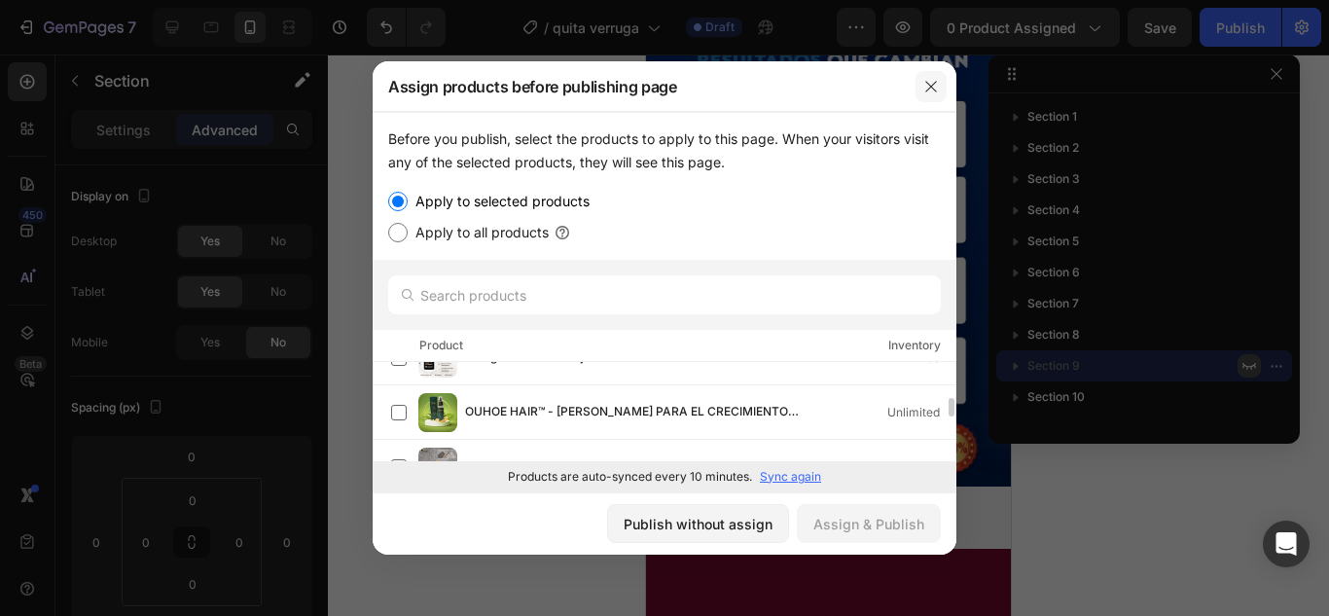
click at [940, 80] on button "button" at bounding box center [930, 86] width 31 height 31
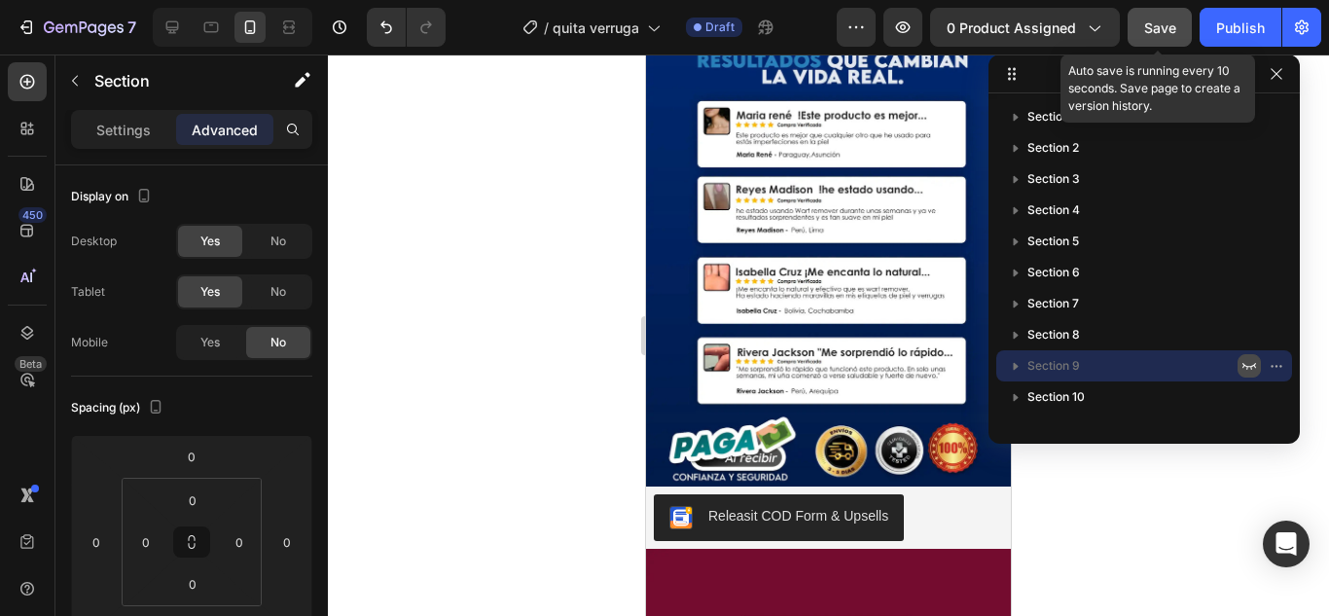
click at [1142, 36] on button "Save" at bounding box center [1159, 27] width 64 height 39
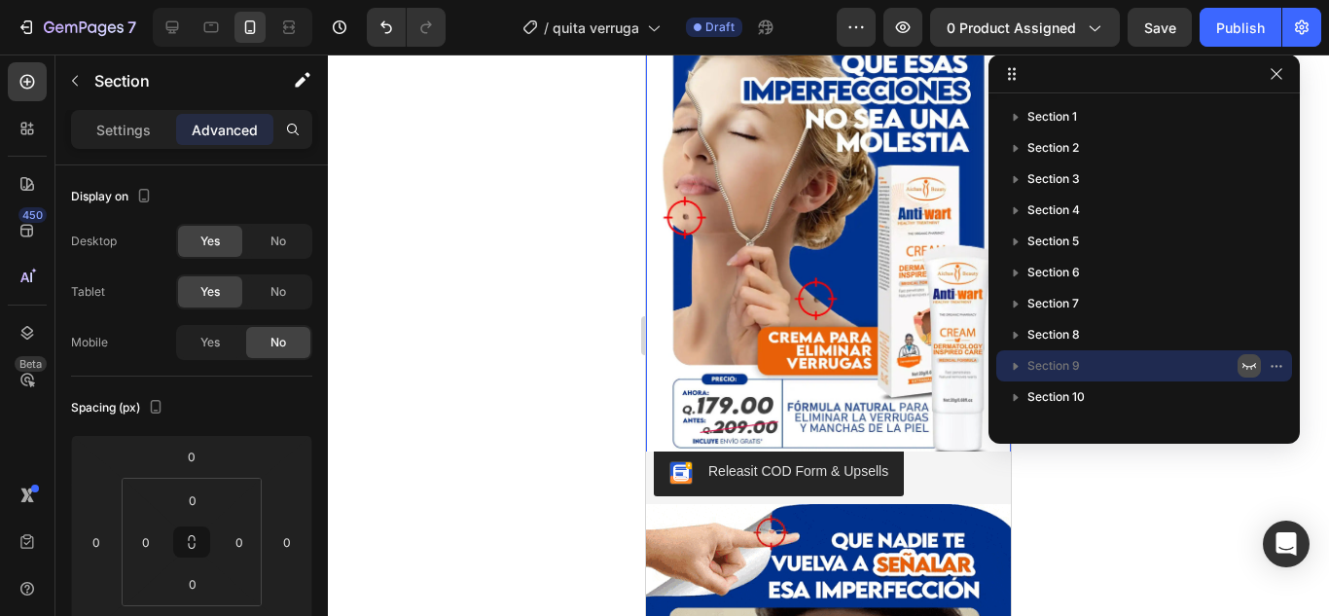
scroll to position [0, 0]
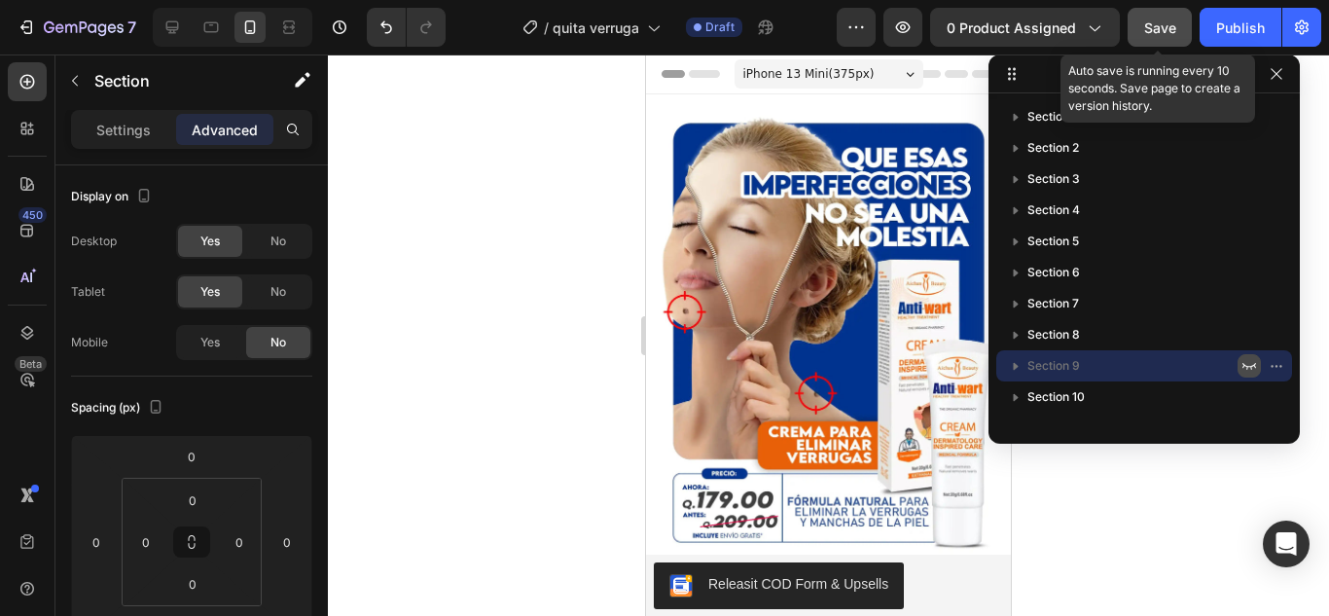
click at [1159, 25] on span "Save" at bounding box center [1160, 27] width 32 height 17
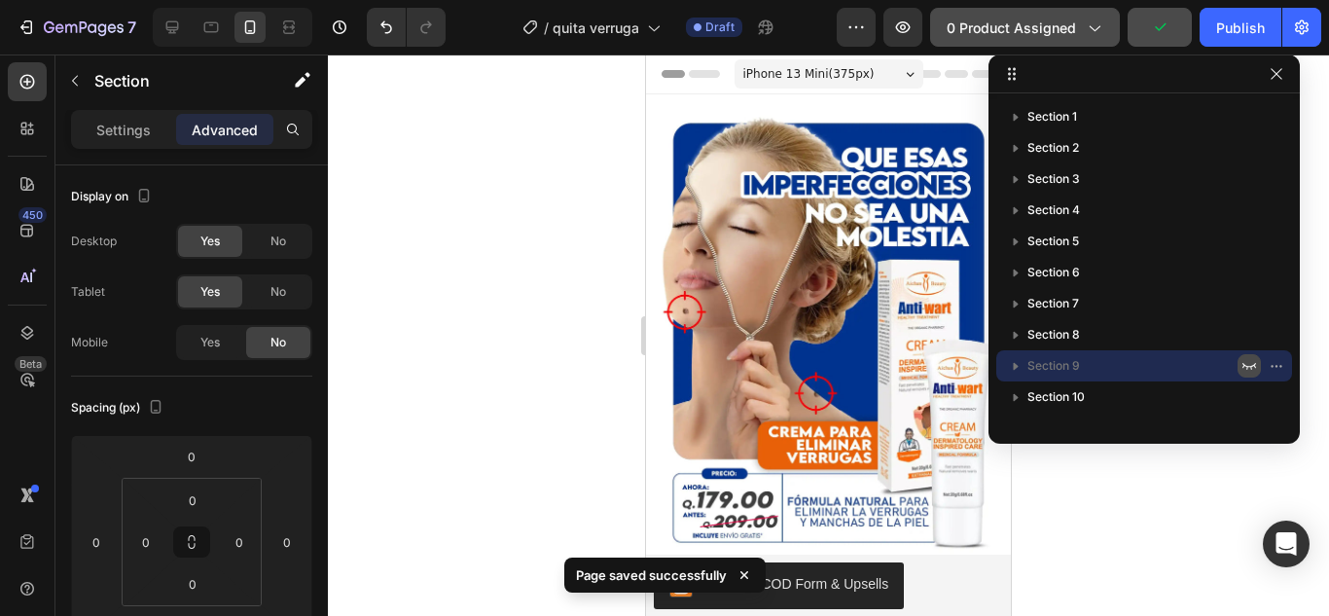
click at [1058, 36] on span "0 product assigned" at bounding box center [1010, 28] width 129 height 20
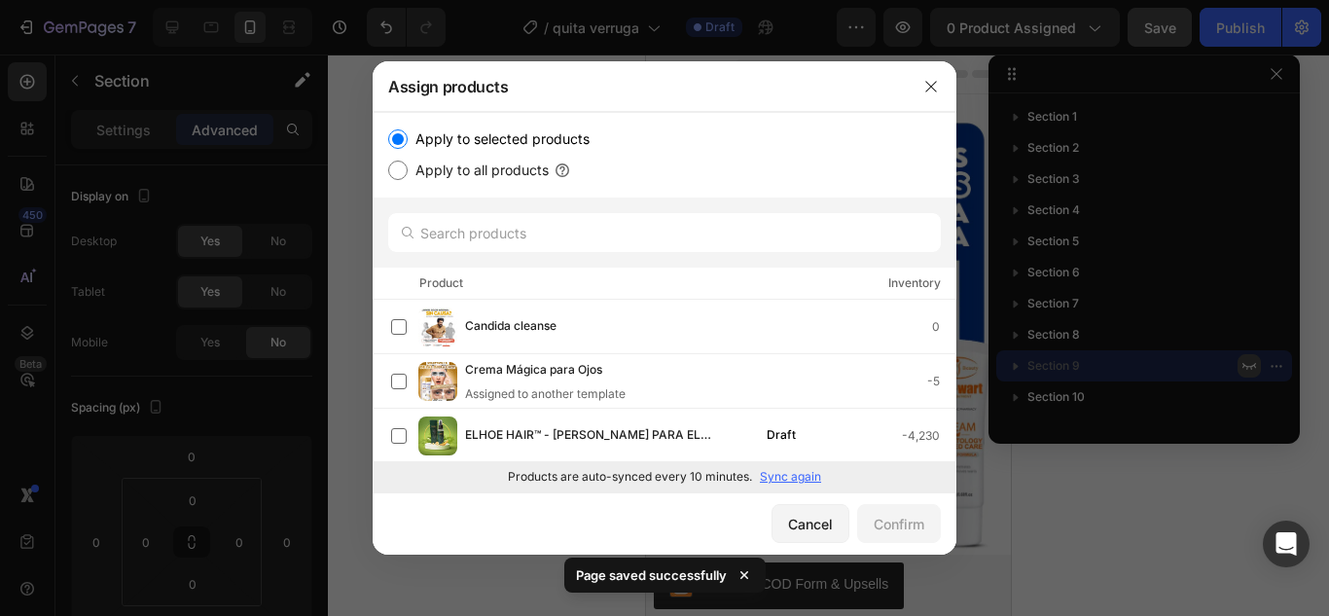
scroll to position [384, 0]
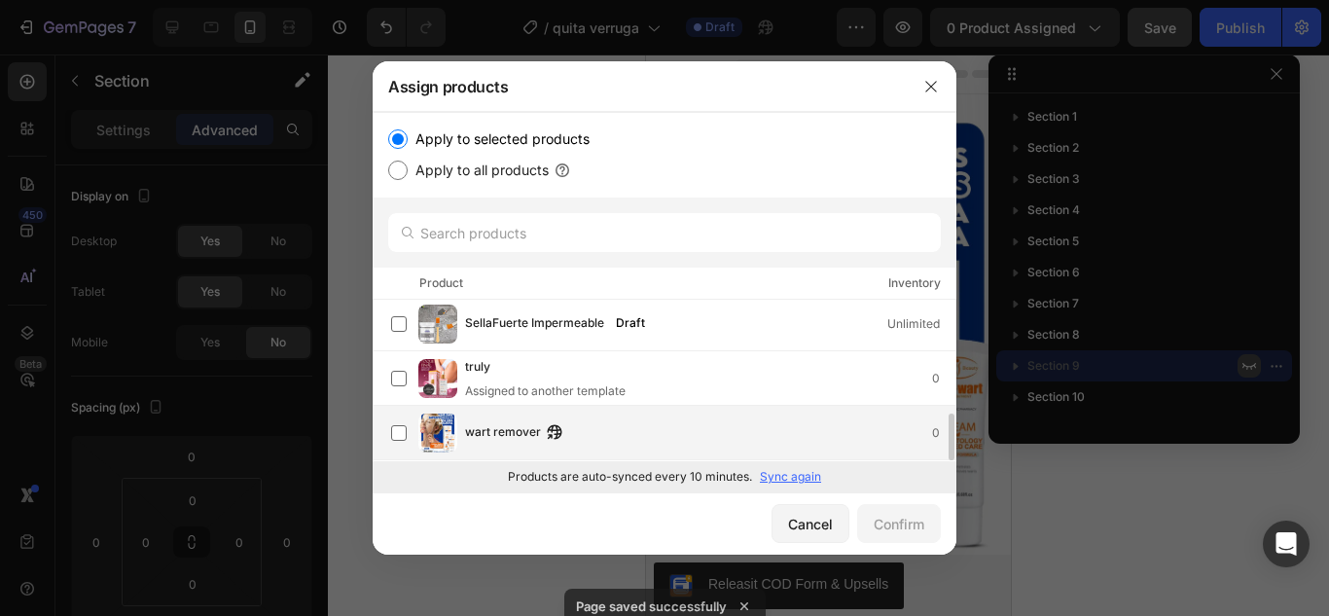
click at [468, 426] on span "wart remover" at bounding box center [503, 432] width 76 height 21
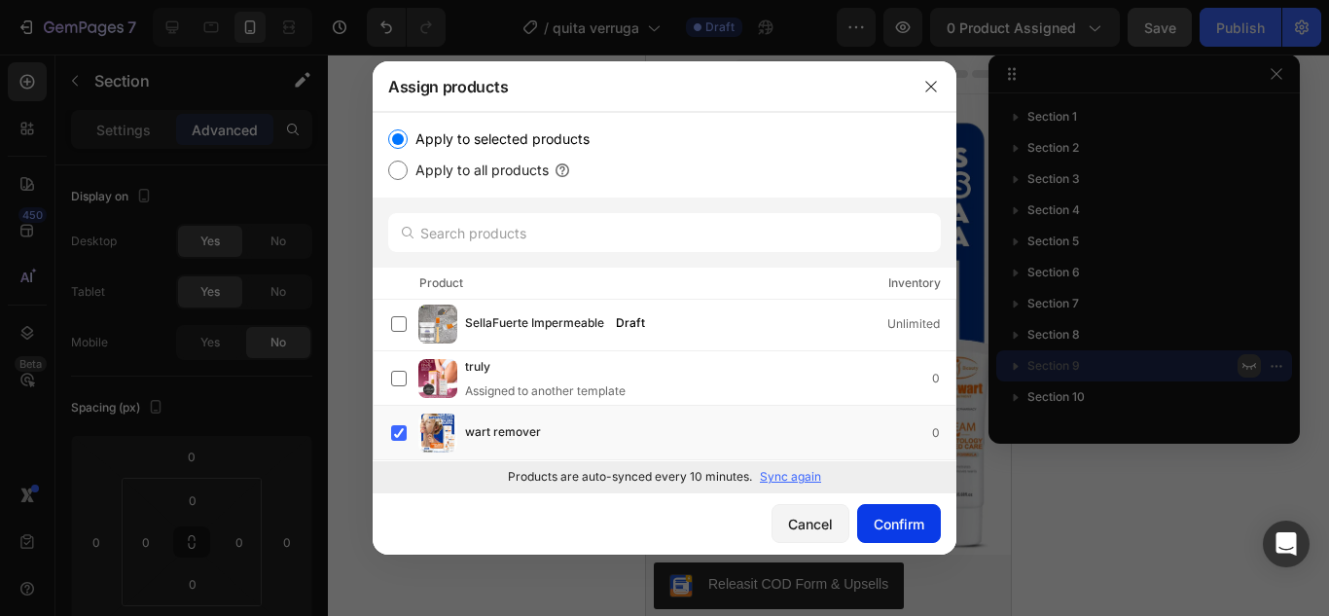
click at [870, 517] on button "Confirm" at bounding box center [899, 523] width 84 height 39
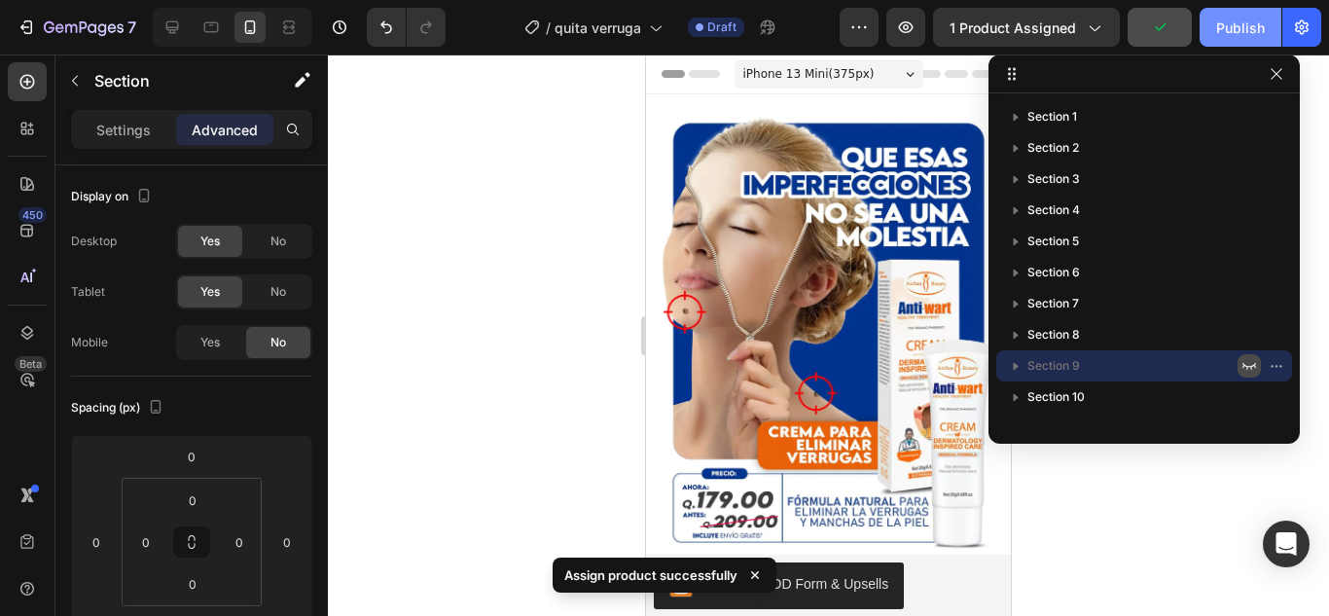
click at [1265, 17] on button "Publish" at bounding box center [1240, 27] width 82 height 39
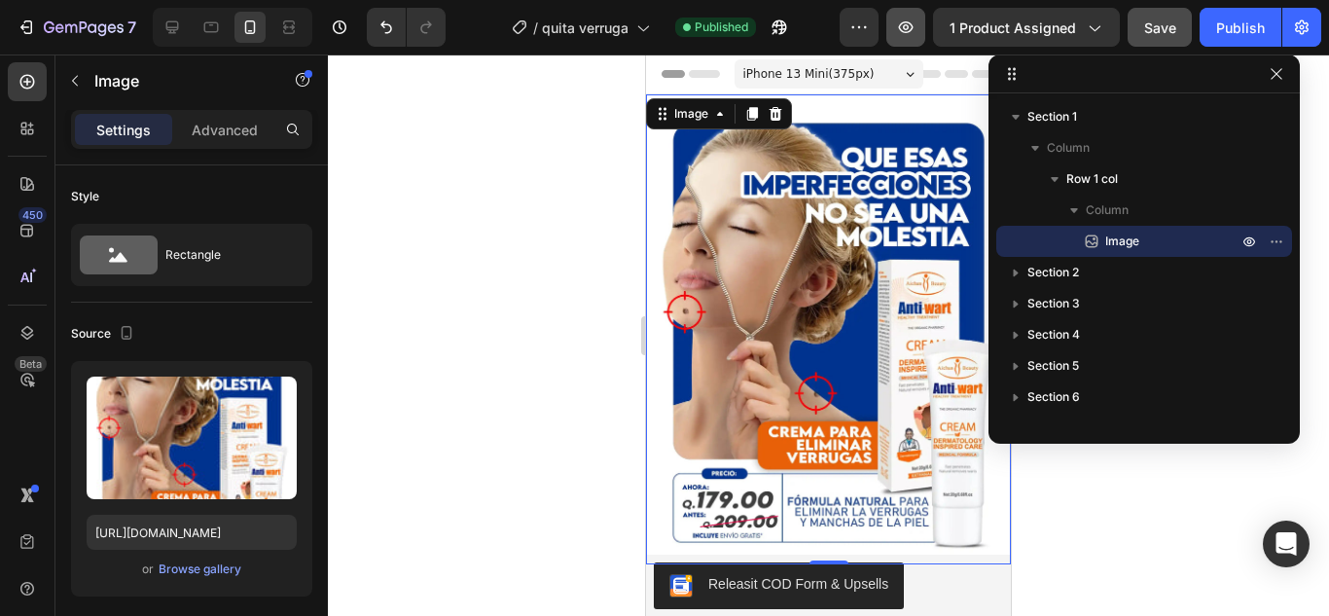
click at [930, 27] on div "Preview 1 product assigned Save Publish" at bounding box center [1079, 27] width 481 height 39
click at [920, 27] on button "button" at bounding box center [905, 27] width 39 height 39
click at [1234, 5] on div "7 Version history / quita verruga Published Preview 1 product assigned Save Pub…" at bounding box center [664, 27] width 1329 height 55
click at [1223, 14] on button "Publish" at bounding box center [1240, 27] width 82 height 39
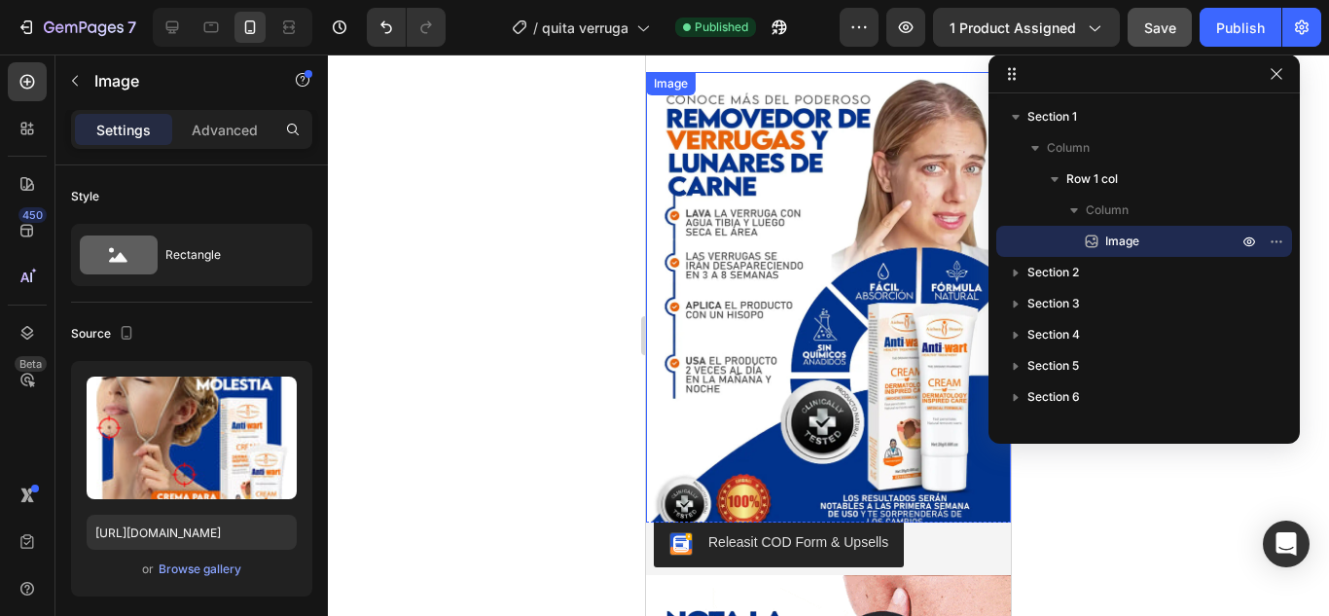
scroll to position [1070, 0]
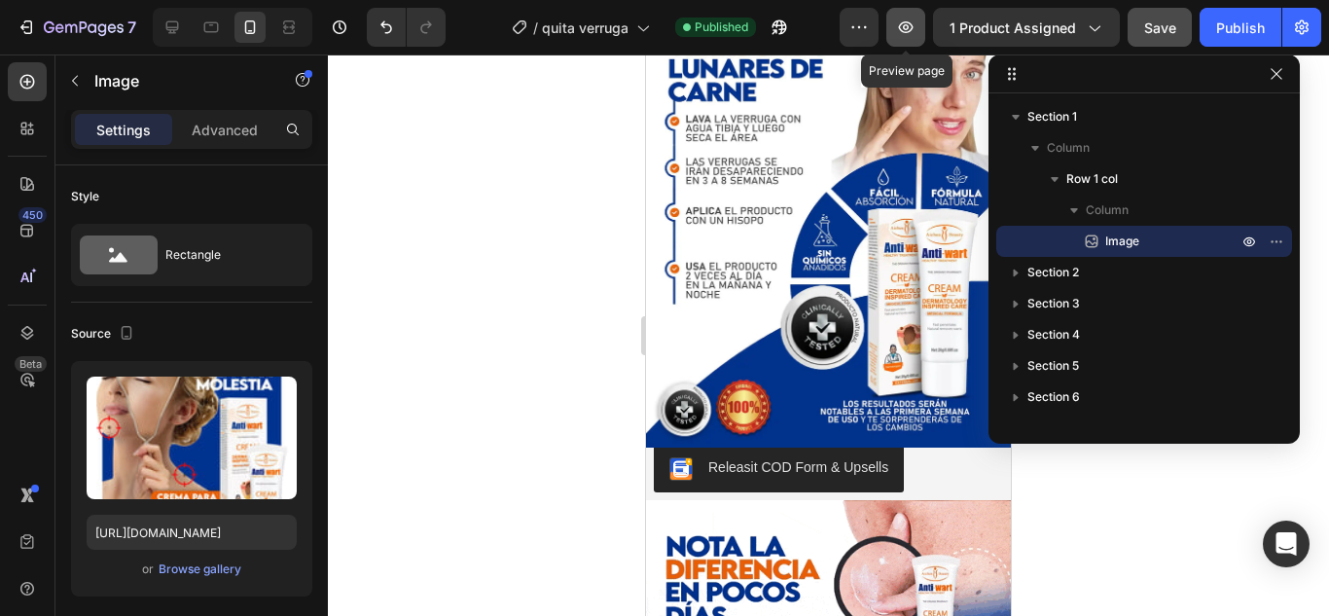
click at [915, 21] on icon "button" at bounding box center [905, 27] width 19 height 19
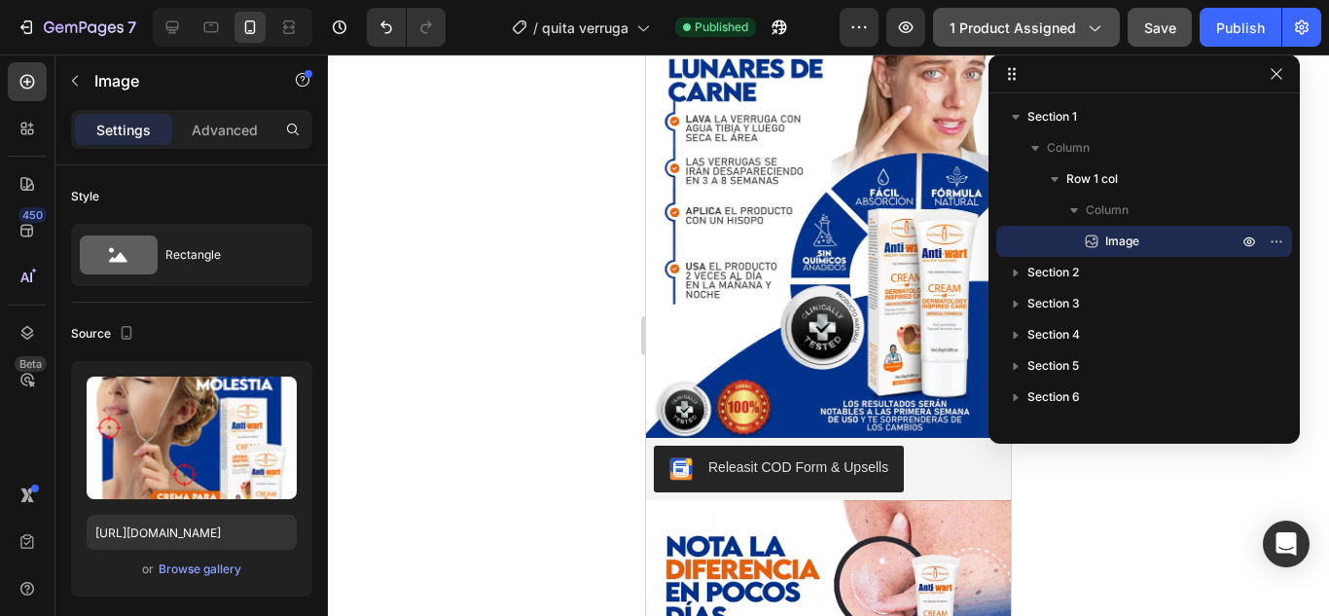
click at [1029, 37] on span "1 product assigned" at bounding box center [1012, 28] width 126 height 20
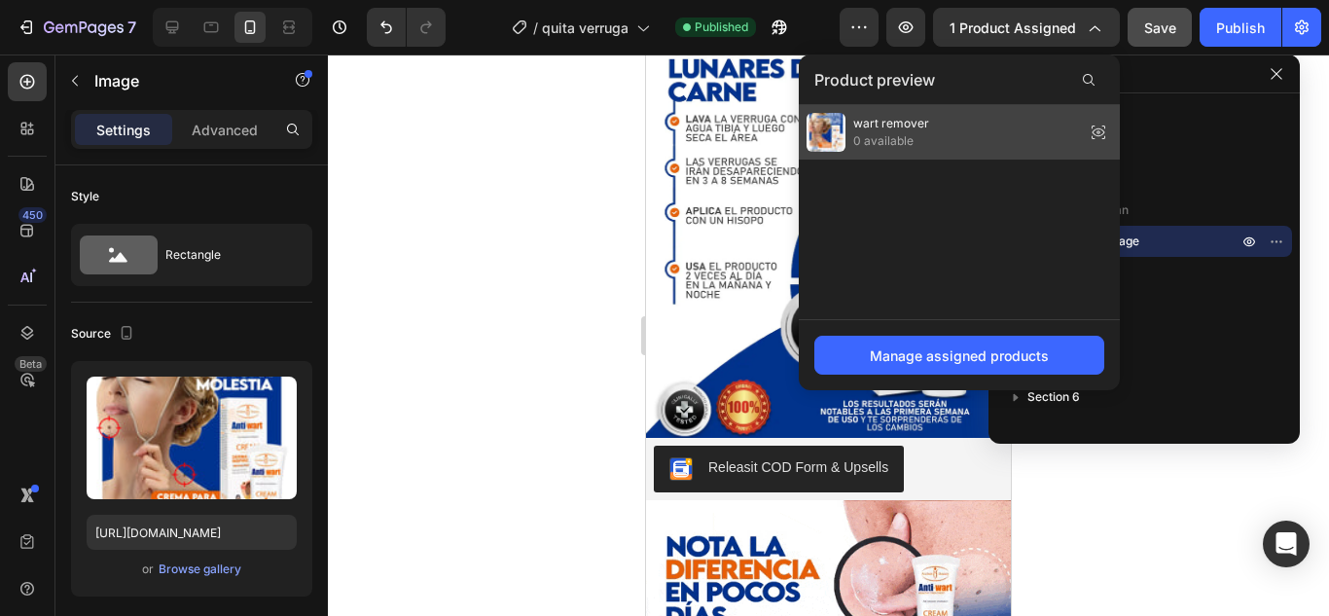
click at [886, 145] on span "0 available" at bounding box center [891, 141] width 76 height 18
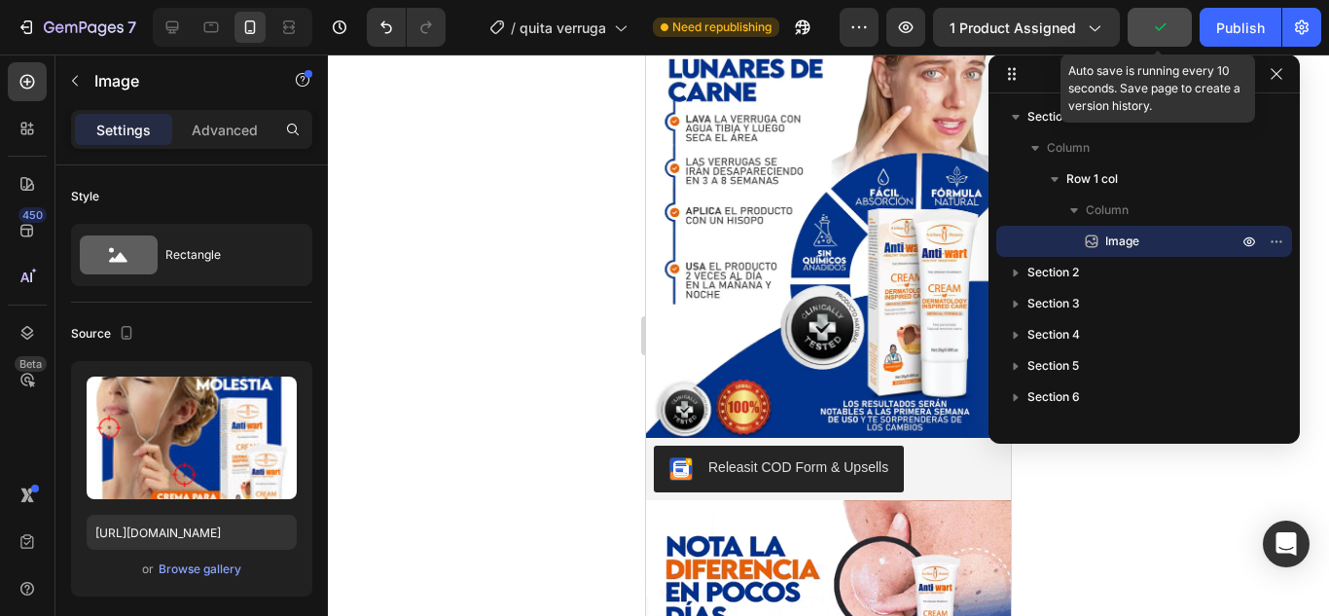
click at [1147, 38] on button "button" at bounding box center [1159, 27] width 64 height 39
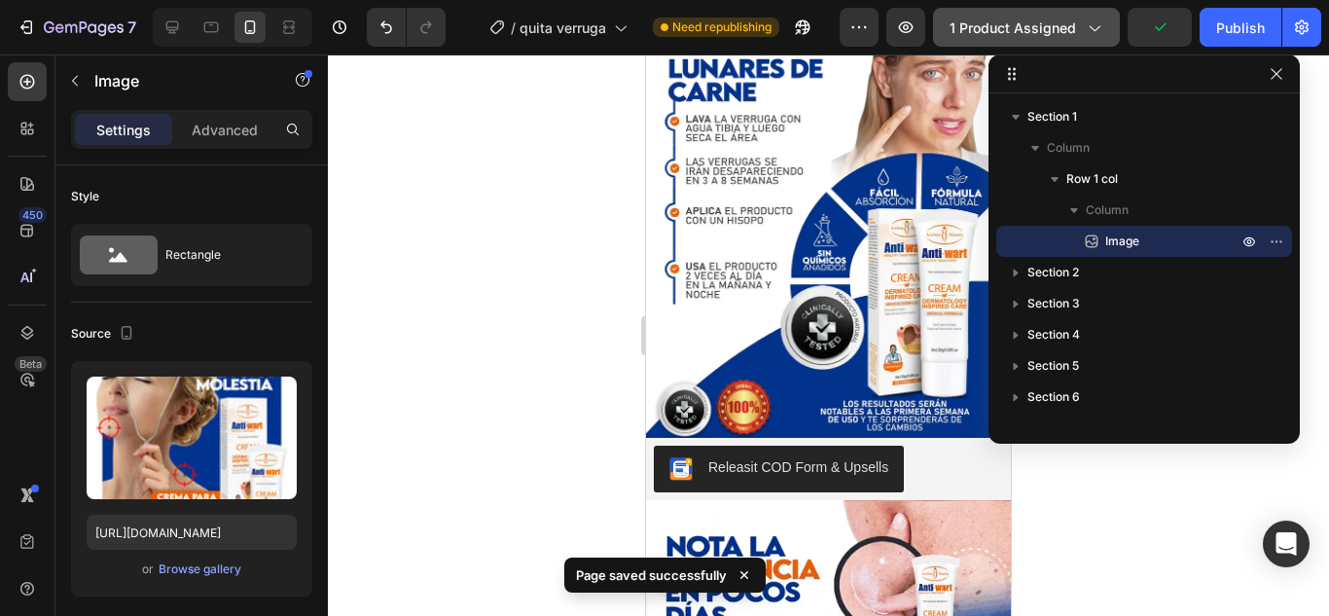
click at [1065, 32] on span "1 product assigned" at bounding box center [1012, 28] width 126 height 20
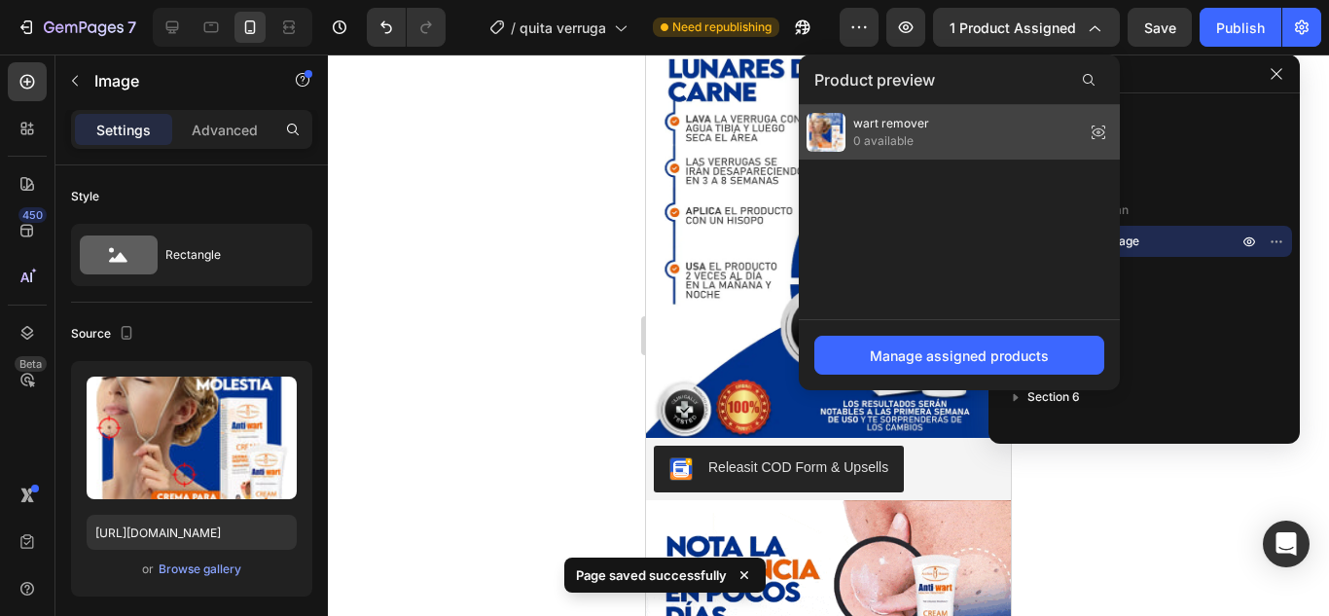
click at [935, 130] on div "wart remover 0 available" at bounding box center [959, 132] width 321 height 54
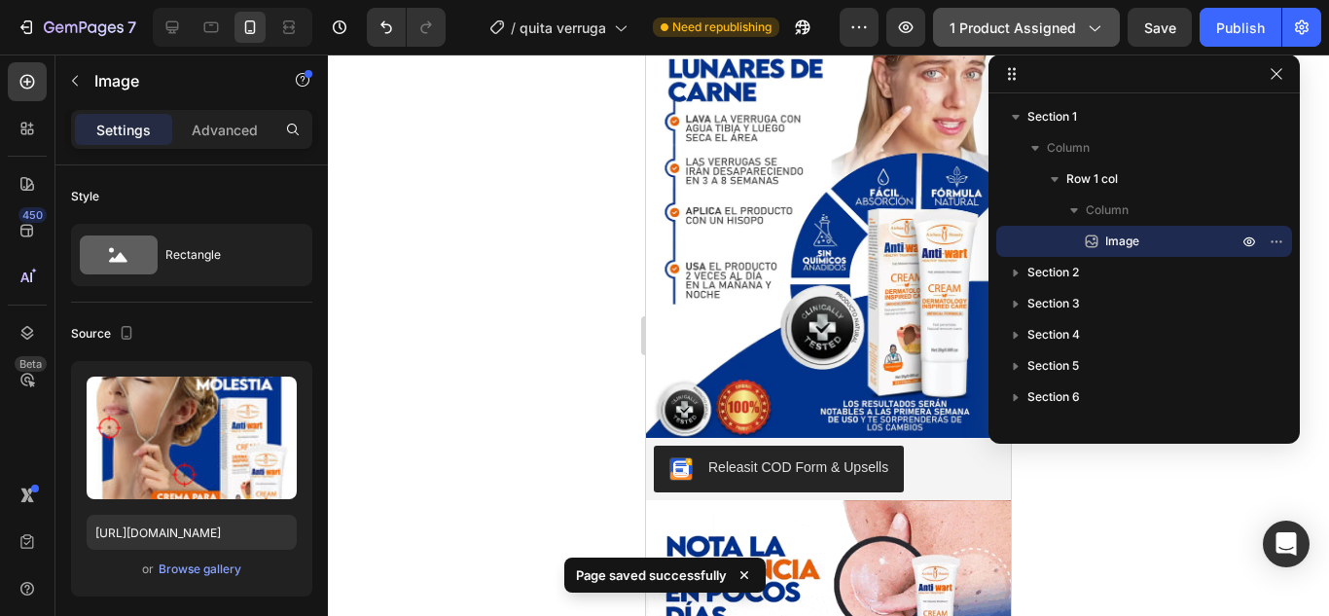
click at [1088, 40] on button "1 product assigned" at bounding box center [1026, 27] width 187 height 39
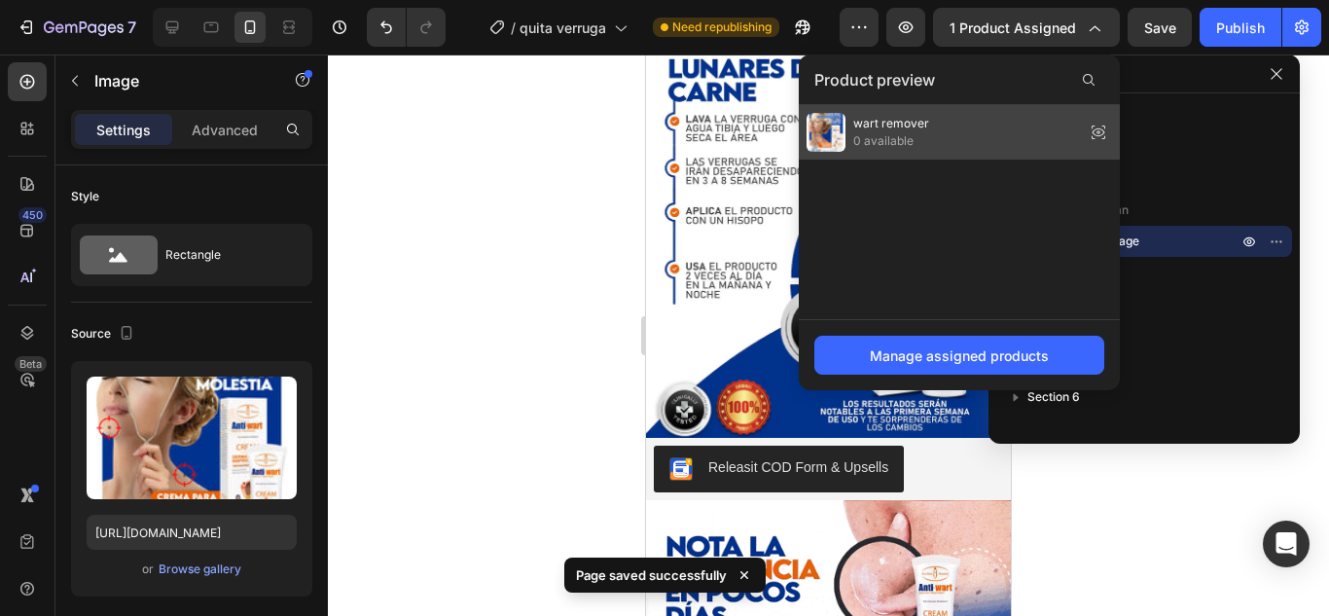
click at [1092, 127] on icon at bounding box center [1093, 127] width 4 height 4
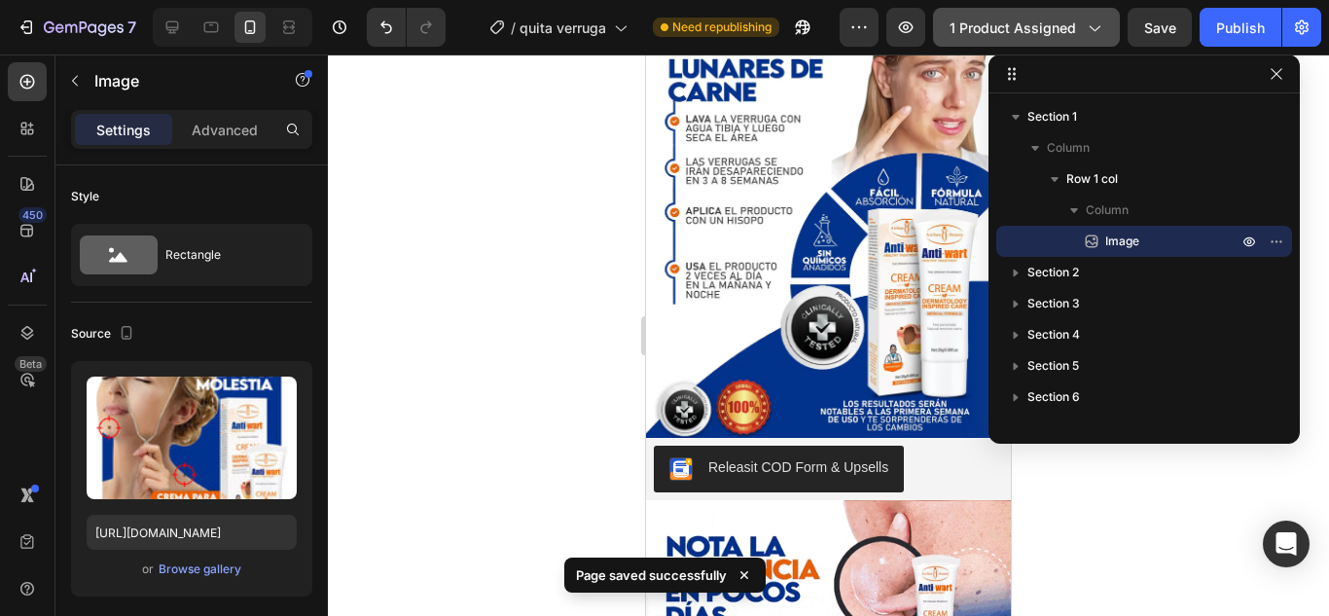
click at [1108, 40] on button "1 product assigned" at bounding box center [1026, 27] width 187 height 39
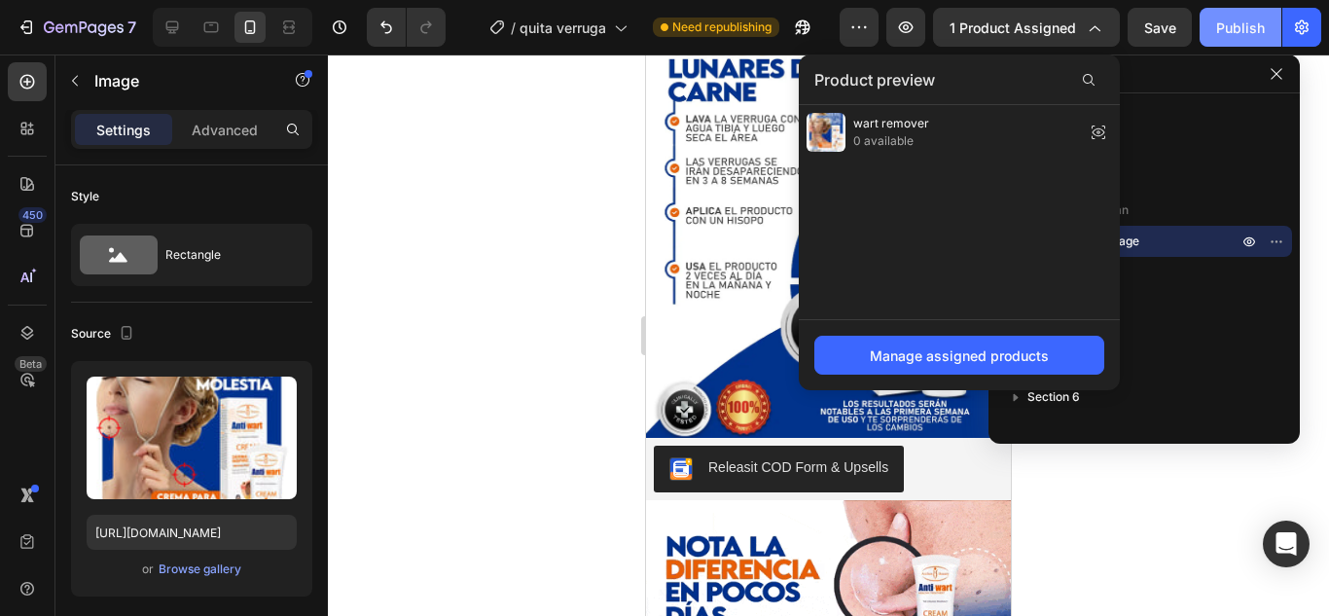
click at [1211, 45] on button "Publish" at bounding box center [1240, 27] width 82 height 39
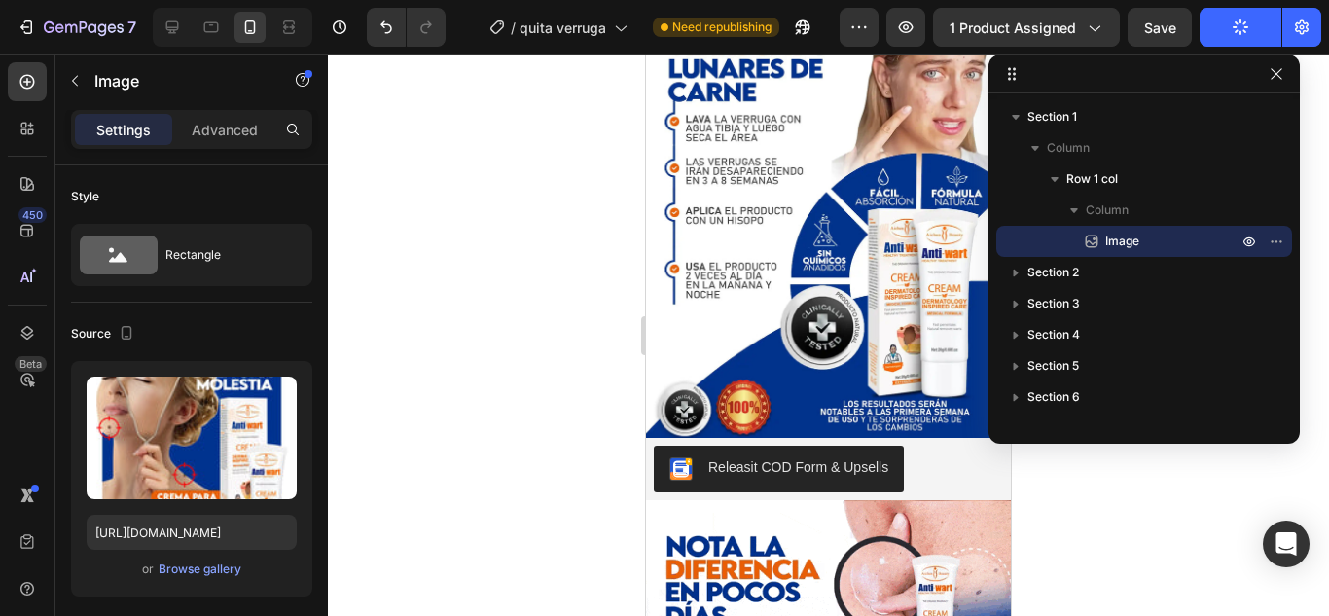
click at [1226, 33] on button "Publish" at bounding box center [1240, 27] width 82 height 39
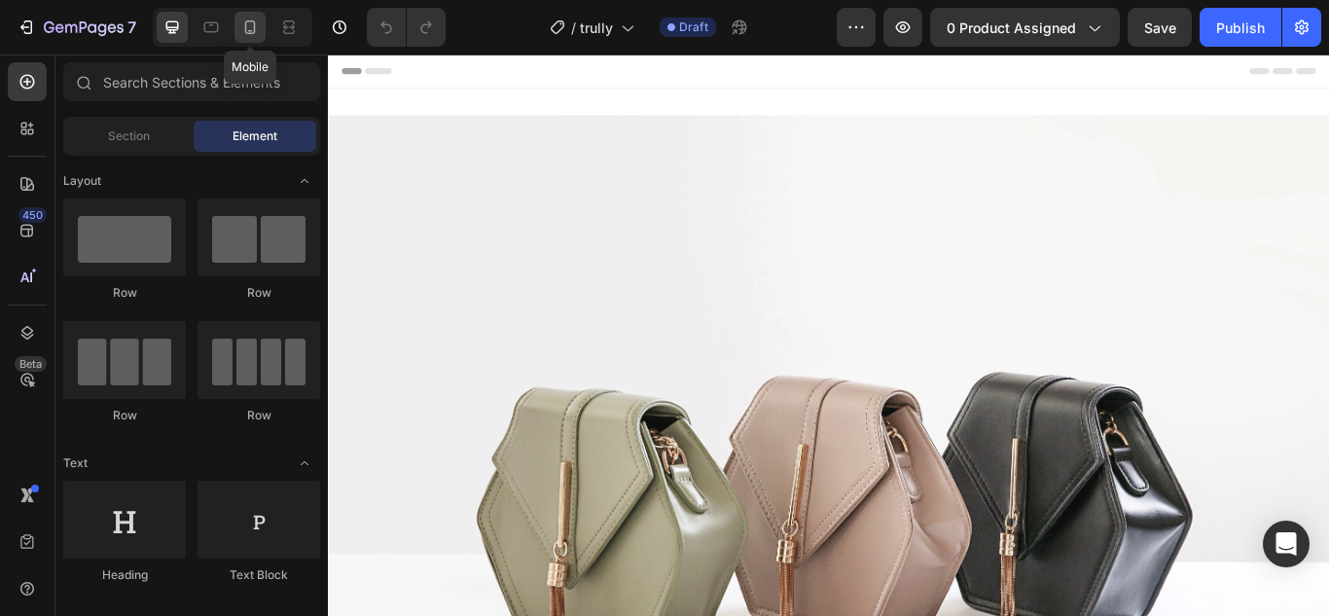
click at [257, 35] on icon at bounding box center [249, 27] width 19 height 19
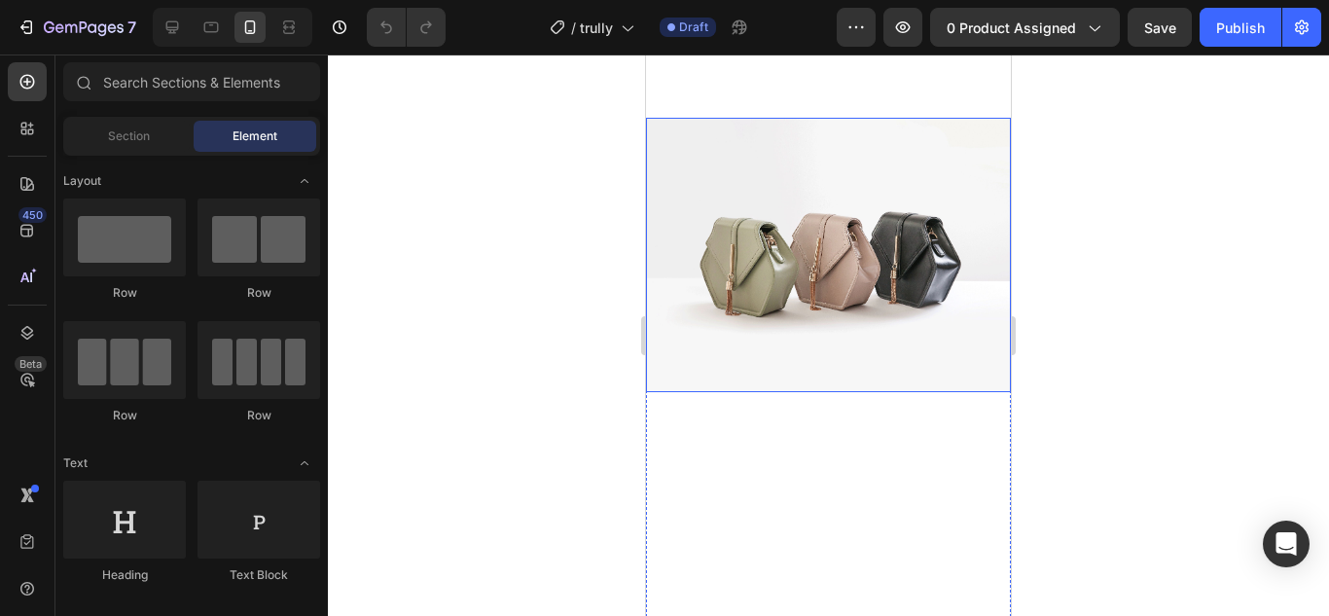
scroll to position [1654, 0]
